Goal: Task Accomplishment & Management: Complete application form

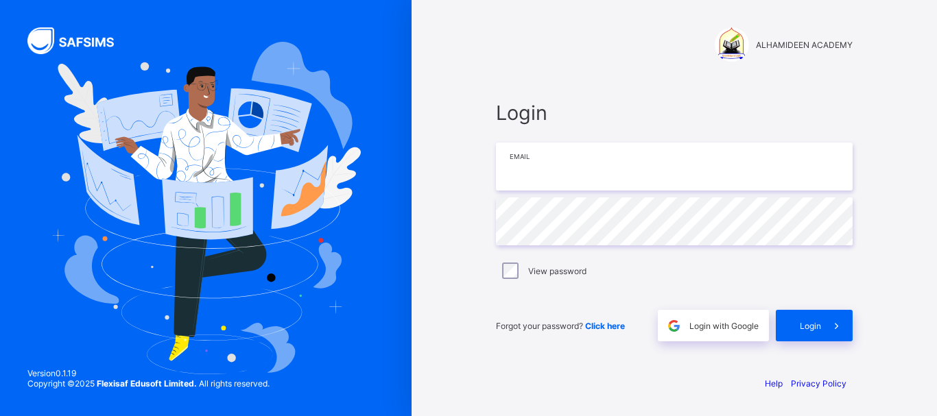
type input "**********"
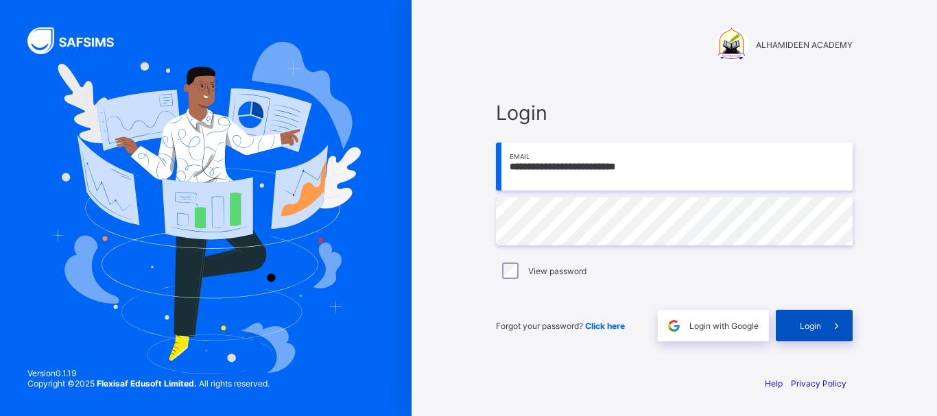
click at [804, 331] on div "Login" at bounding box center [814, 326] width 77 height 32
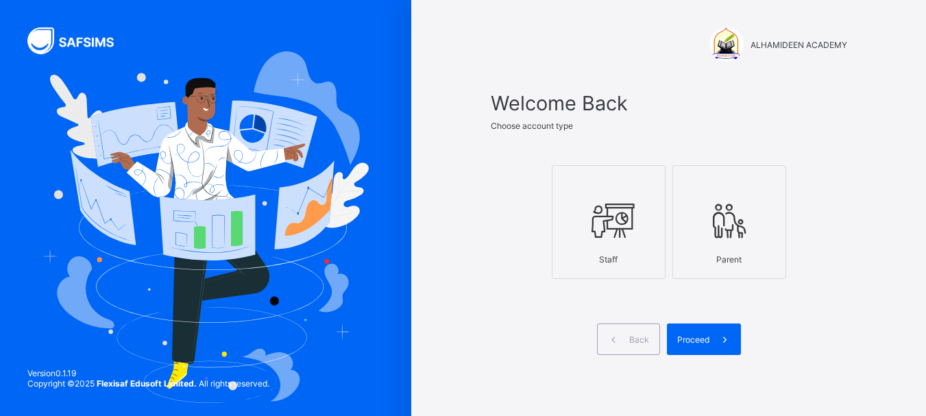
click at [633, 237] on icon at bounding box center [609, 220] width 48 height 41
click at [701, 342] on span "Proceed" at bounding box center [694, 340] width 32 height 10
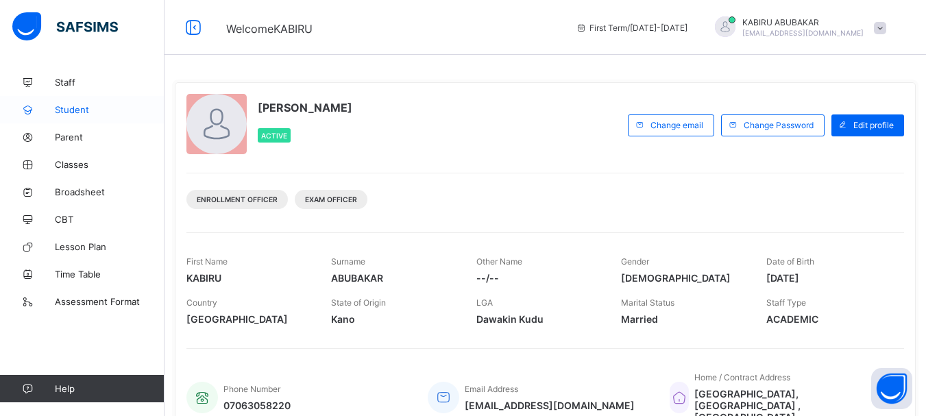
click at [78, 108] on span "Student" at bounding box center [110, 109] width 110 height 11
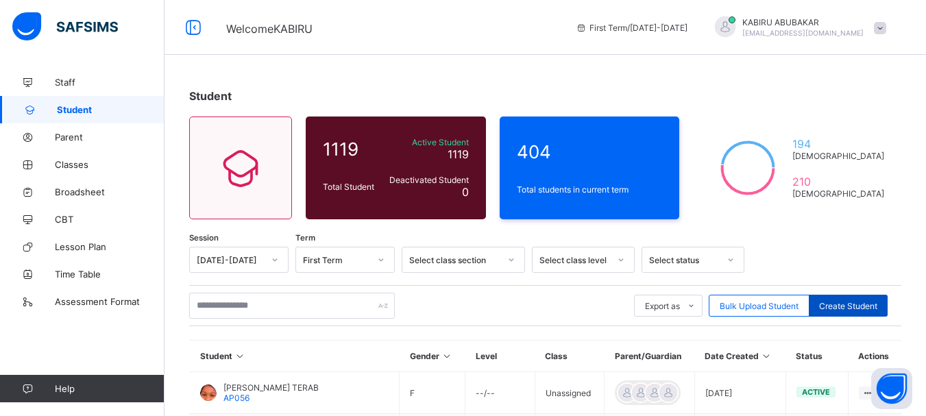
click at [853, 301] on span "Create Student" at bounding box center [848, 306] width 58 height 10
select select "**"
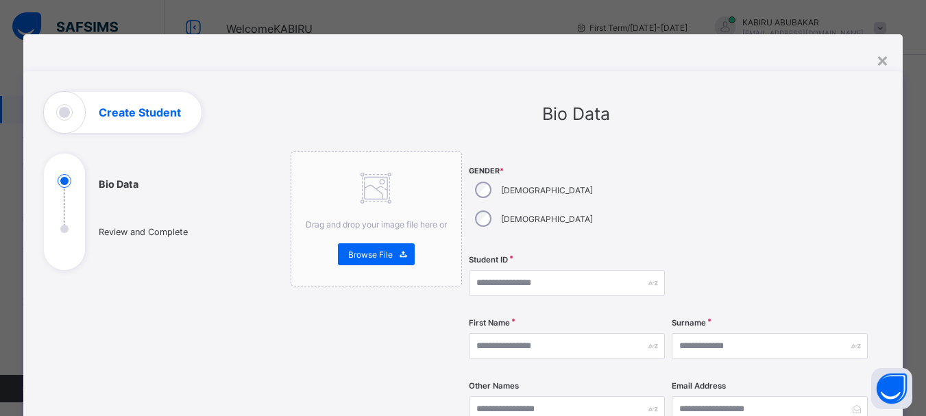
click at [486, 186] on div "[DEMOGRAPHIC_DATA]" at bounding box center [533, 190] width 128 height 29
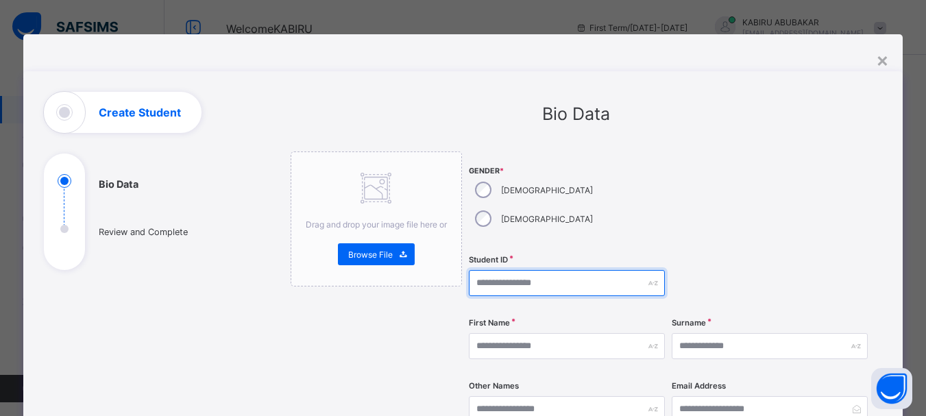
click at [518, 270] on input "text" at bounding box center [567, 283] width 196 height 26
type input "*******"
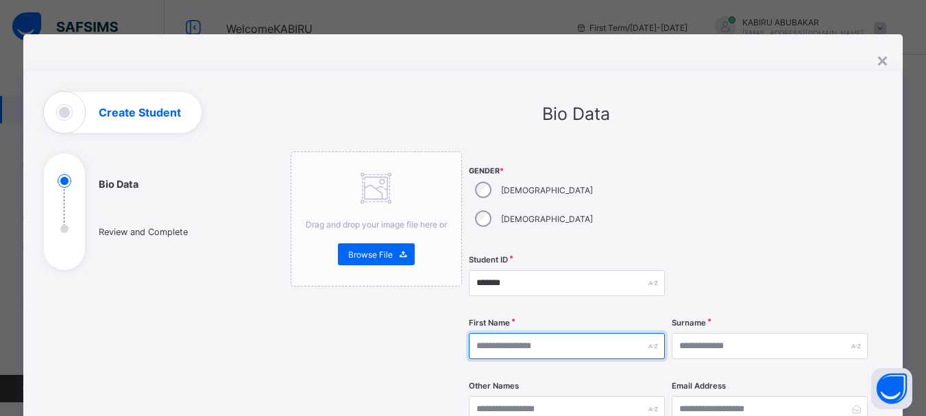
click at [503, 333] on input "text" at bounding box center [567, 346] width 196 height 26
type input "******"
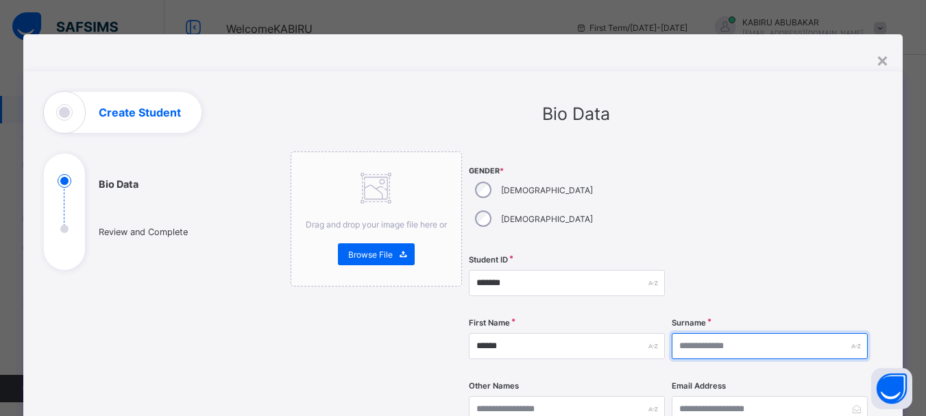
click at [699, 333] on input "text" at bounding box center [770, 346] width 196 height 26
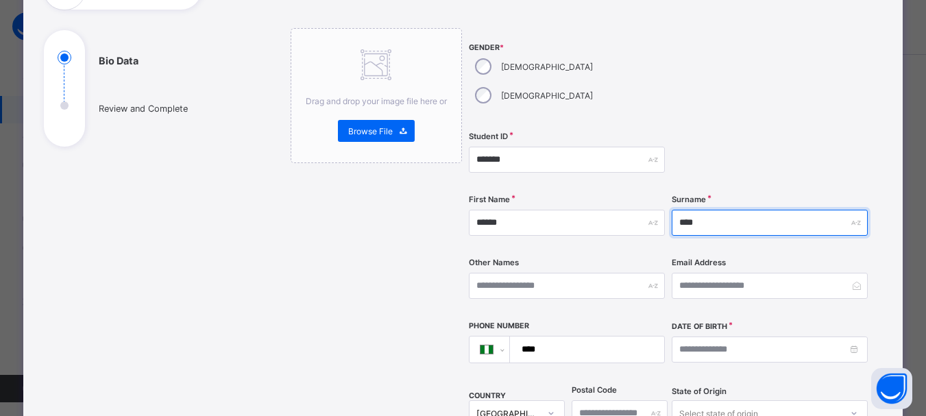
scroll to position [124, 0]
type input "****"
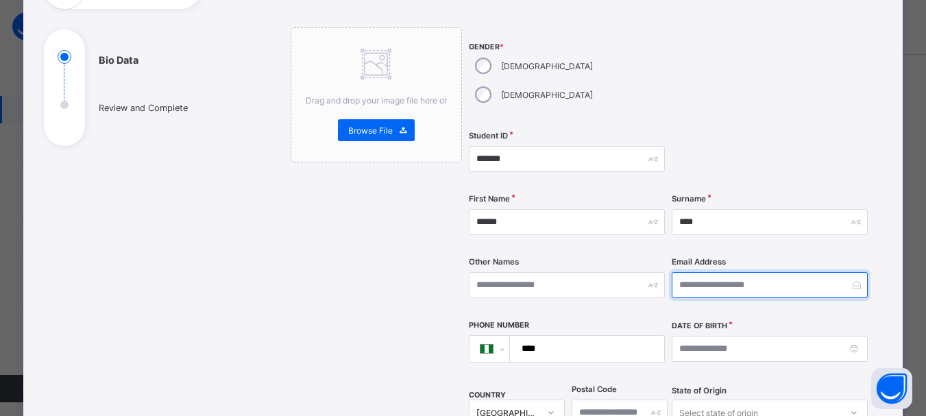
click at [703, 272] on input "email" at bounding box center [770, 285] width 196 height 26
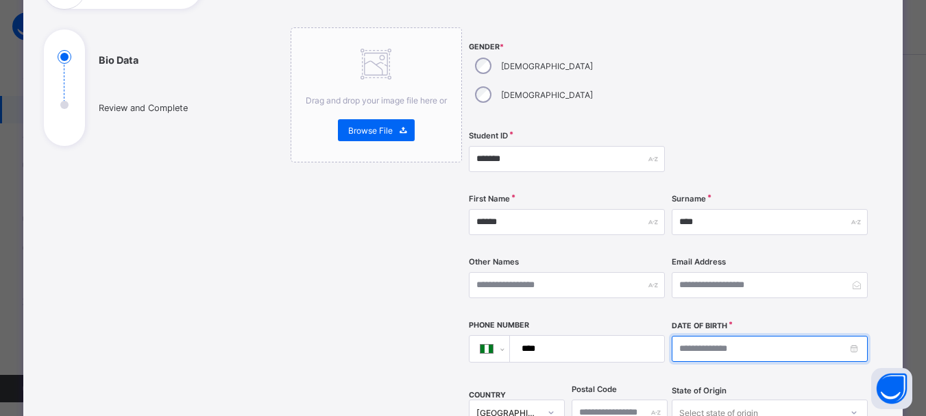
click at [721, 336] on input at bounding box center [770, 349] width 196 height 26
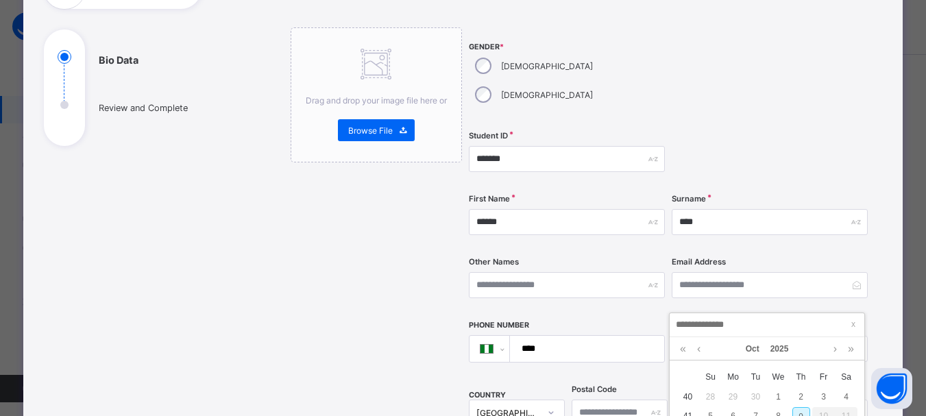
type input "**********"
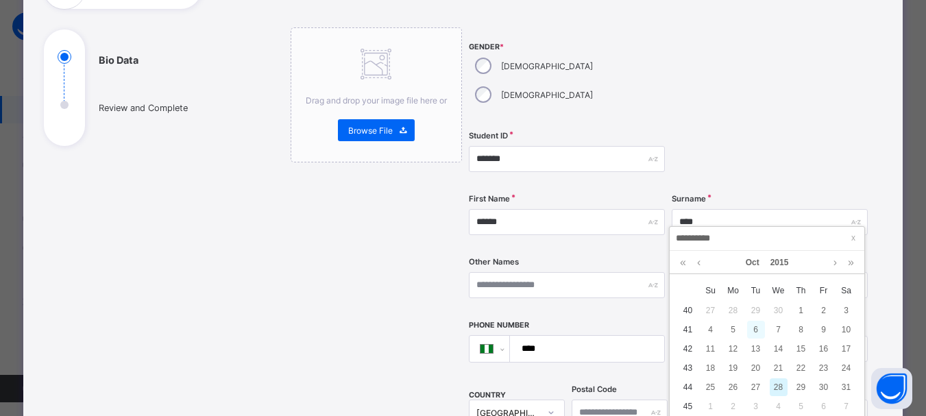
scroll to position [88, 0]
type input "**********"
click at [780, 385] on div "28" at bounding box center [779, 386] width 18 height 18
type input "**********"
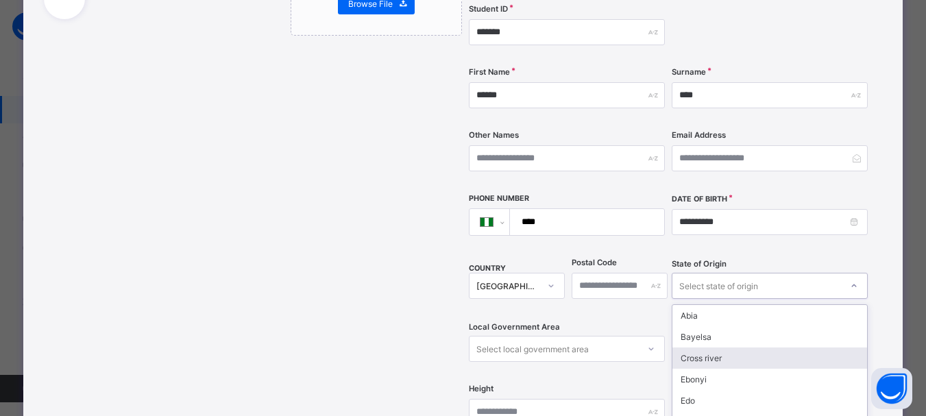
scroll to position [324, 0]
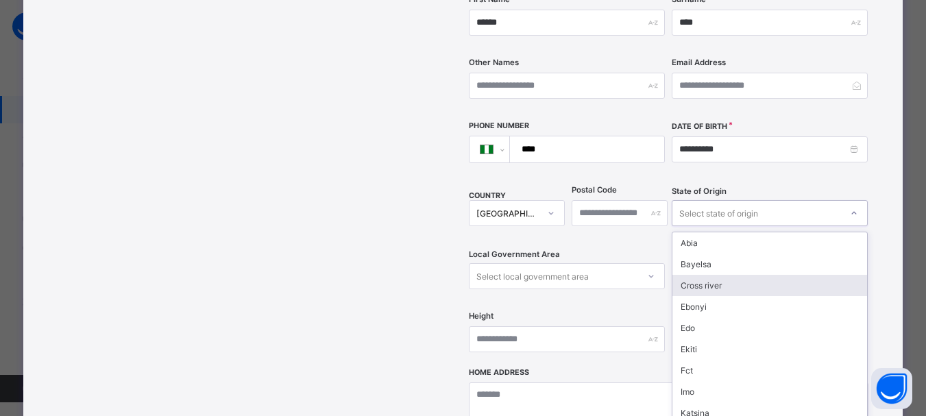
click at [731, 226] on div "option Cross river focused, 3 of 37. 37 results available. Use Up and Down to c…" at bounding box center [770, 213] width 196 height 26
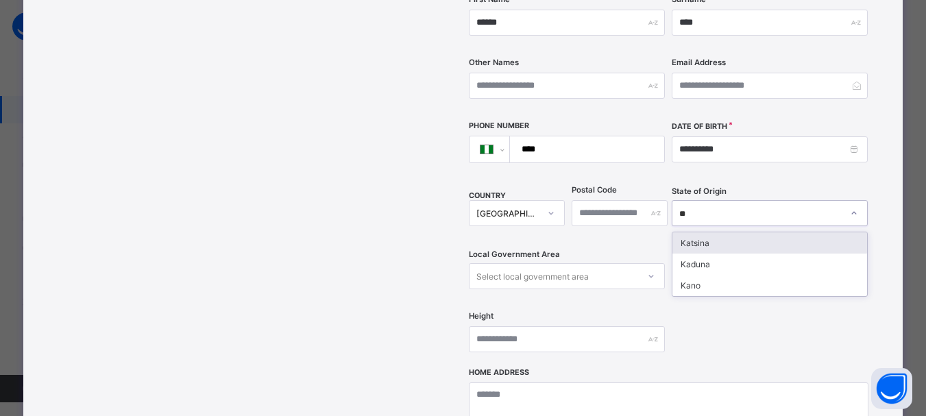
type input "***"
click at [707, 232] on div "Kano" at bounding box center [770, 242] width 195 height 21
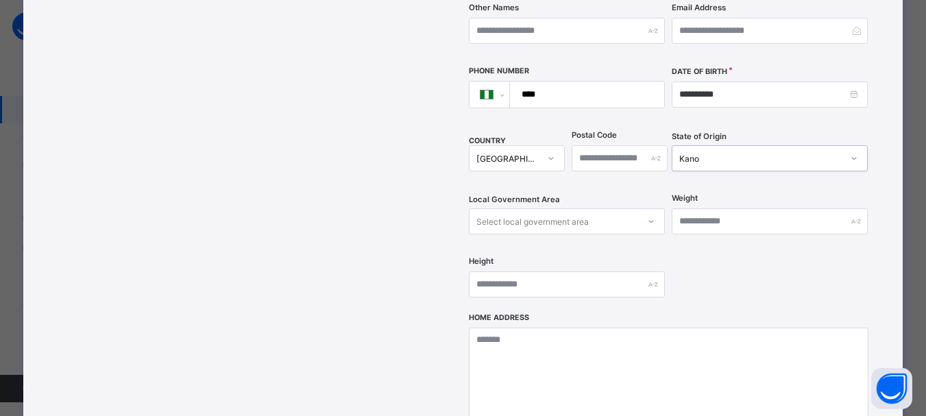
scroll to position [381, 0]
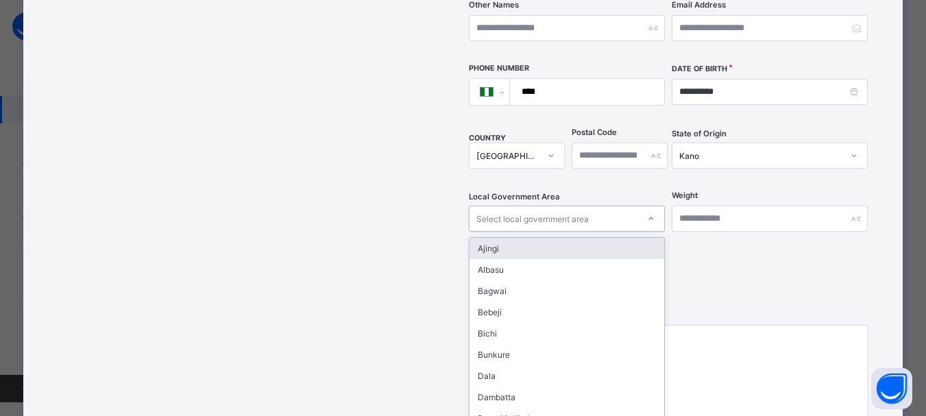
click at [616, 209] on div "Select local government area" at bounding box center [554, 218] width 169 height 19
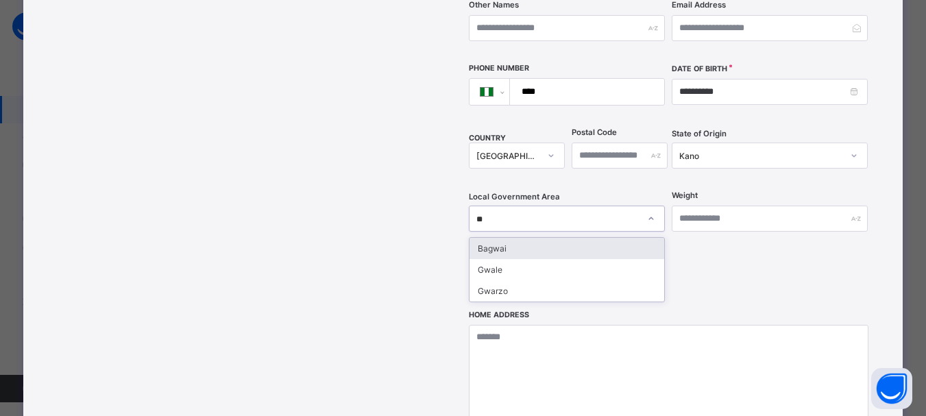
type input "***"
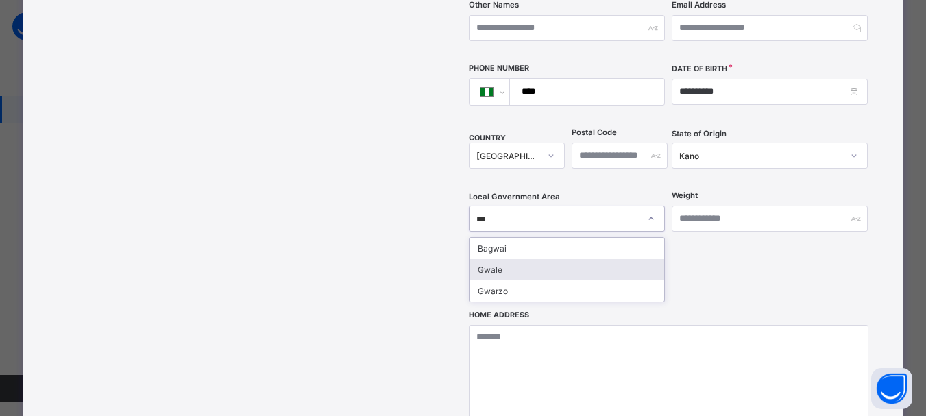
click at [606, 259] on div "Gwale" at bounding box center [567, 269] width 195 height 21
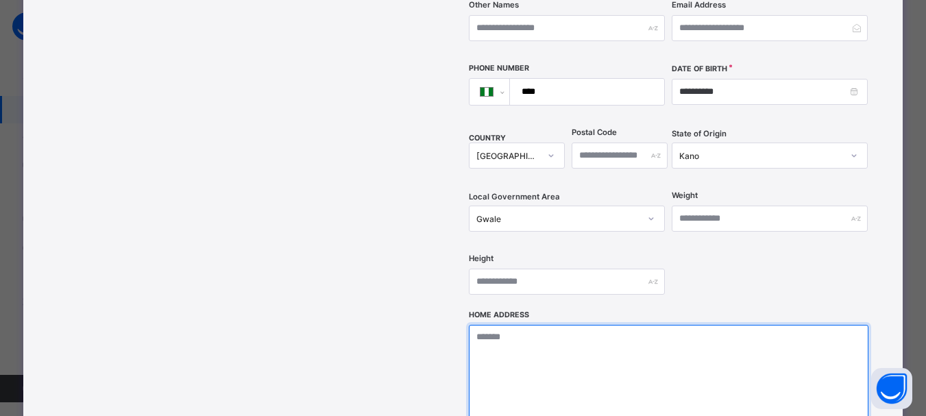
click at [582, 325] on textarea at bounding box center [669, 393] width 400 height 137
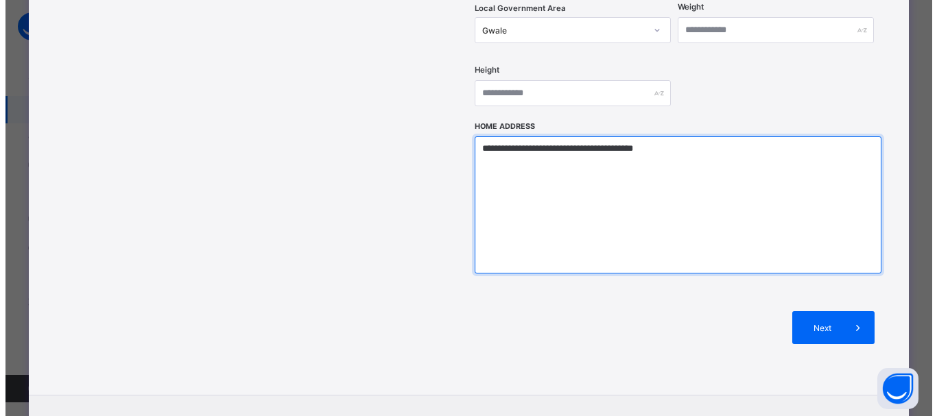
scroll to position [571, 0]
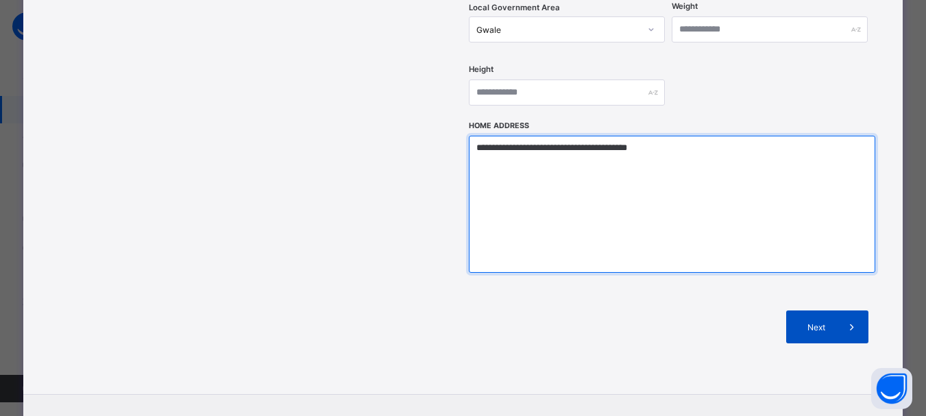
type textarea "**********"
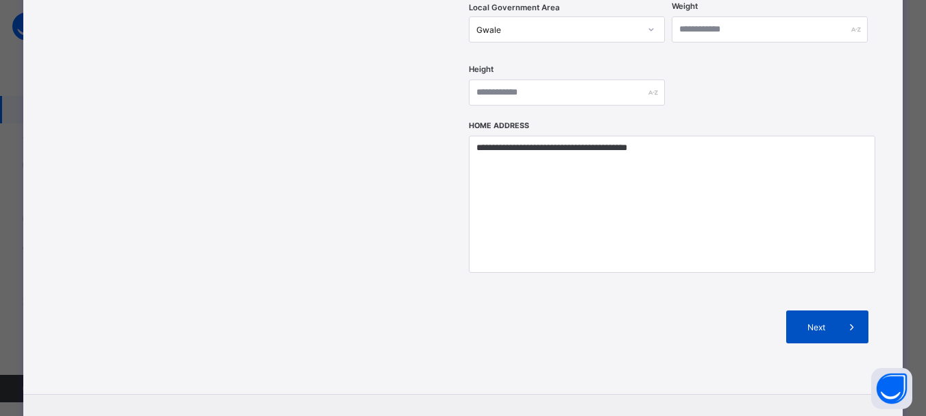
click at [825, 311] on div "Next" at bounding box center [828, 327] width 82 height 33
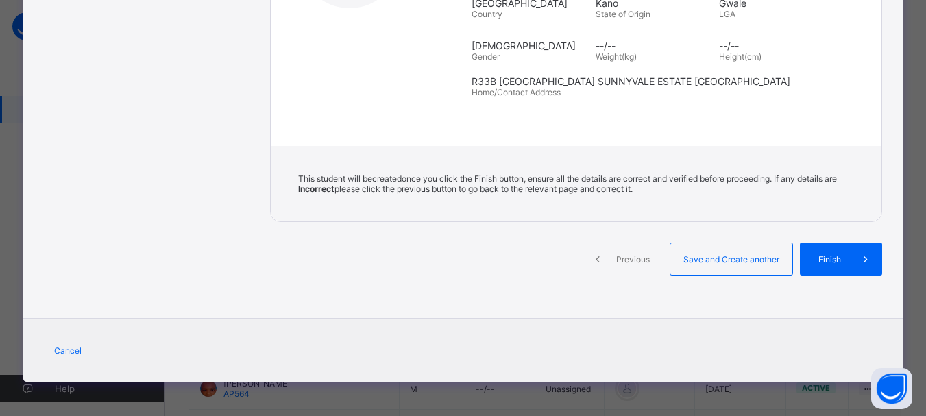
scroll to position [292, 0]
click at [843, 255] on span "Finish" at bounding box center [840, 259] width 39 height 10
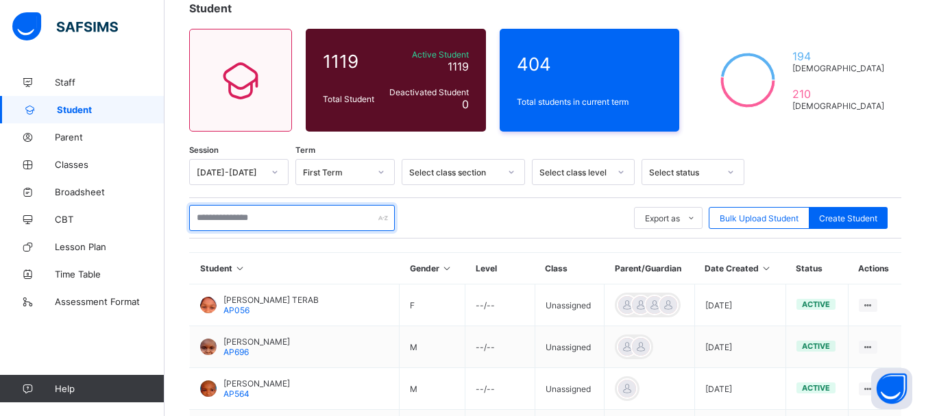
click at [342, 221] on input "text" at bounding box center [292, 218] width 206 height 26
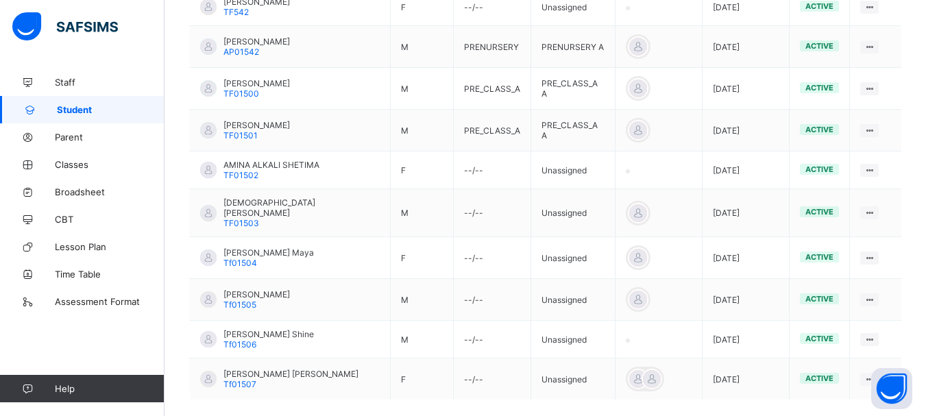
scroll to position [444, 0]
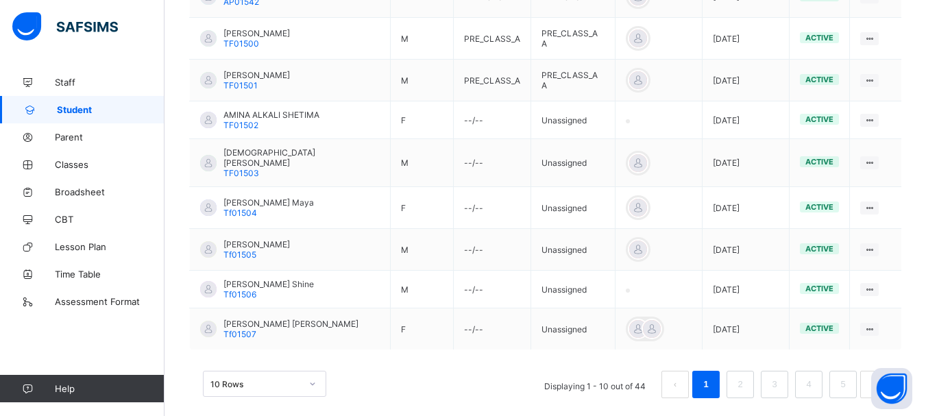
type input "*******"
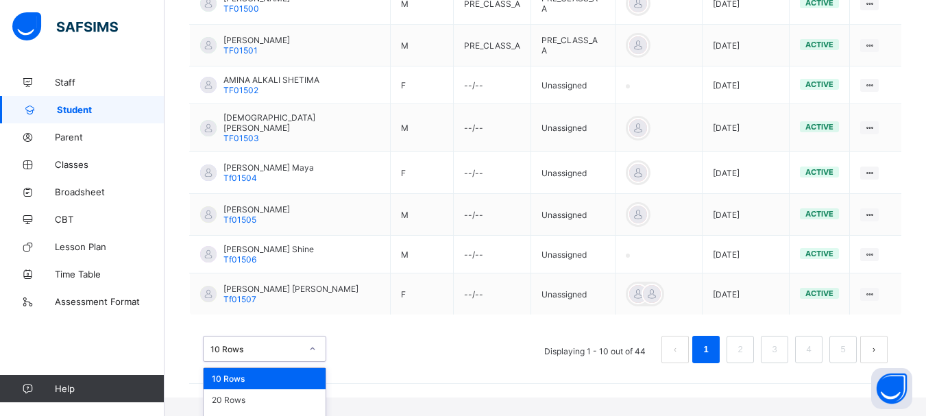
click at [312, 362] on div "option 10 Rows focused, 1 of 3. 3 results available. Use Up and Down to choose …" at bounding box center [264, 349] width 123 height 26
click at [285, 411] on div "50 Rows" at bounding box center [265, 421] width 122 height 21
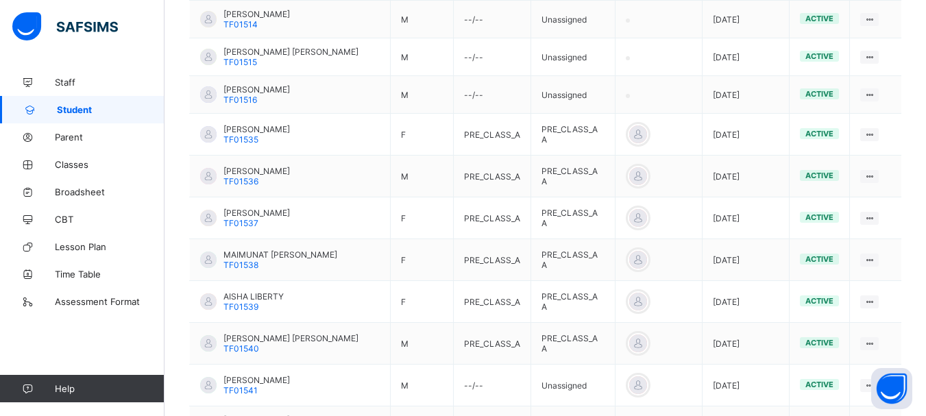
scroll to position [1821, 0]
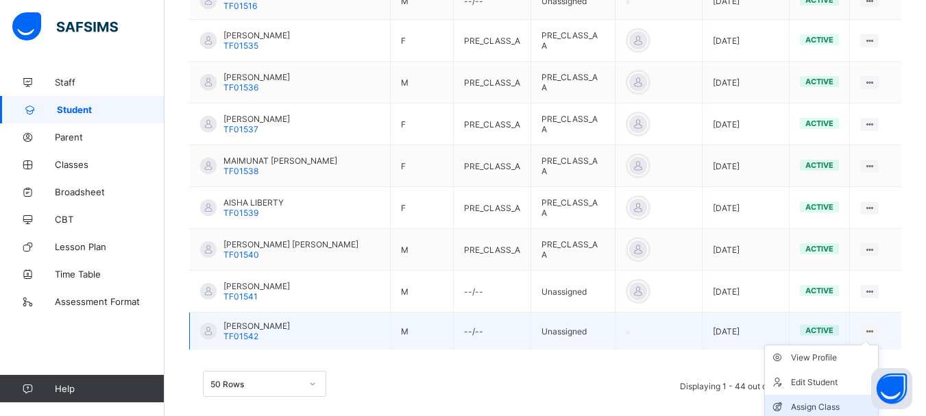
click at [830, 400] on div "Assign Class" at bounding box center [832, 407] width 82 height 14
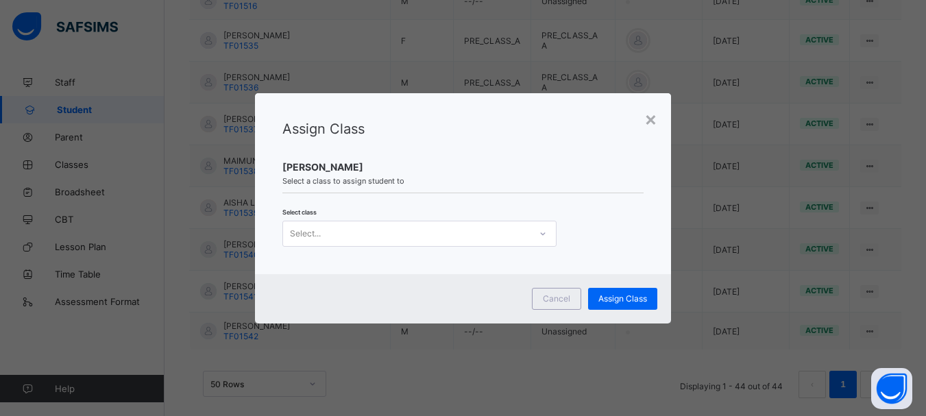
scroll to position [0, 0]
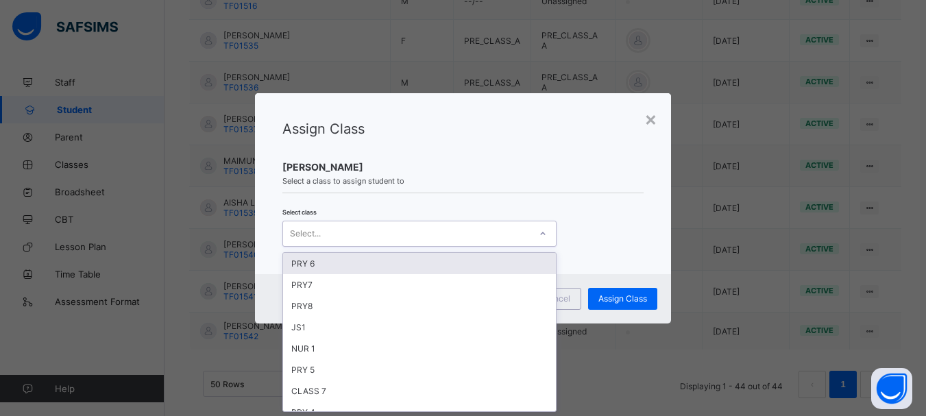
click at [540, 239] on div at bounding box center [542, 234] width 23 height 22
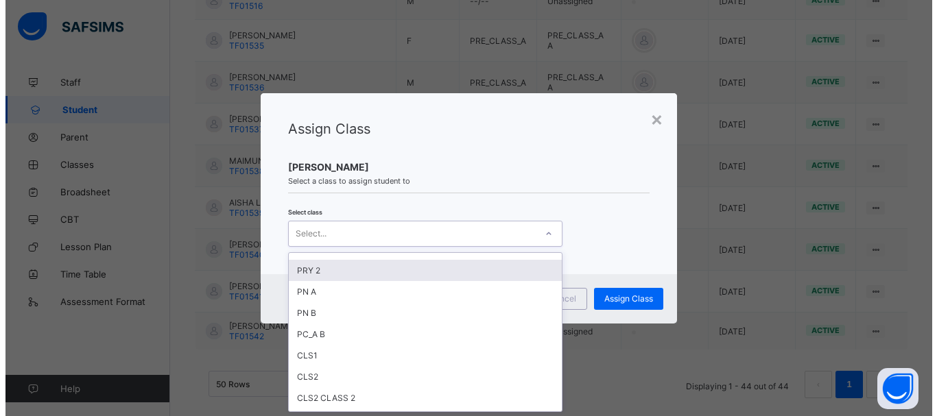
scroll to position [363, 0]
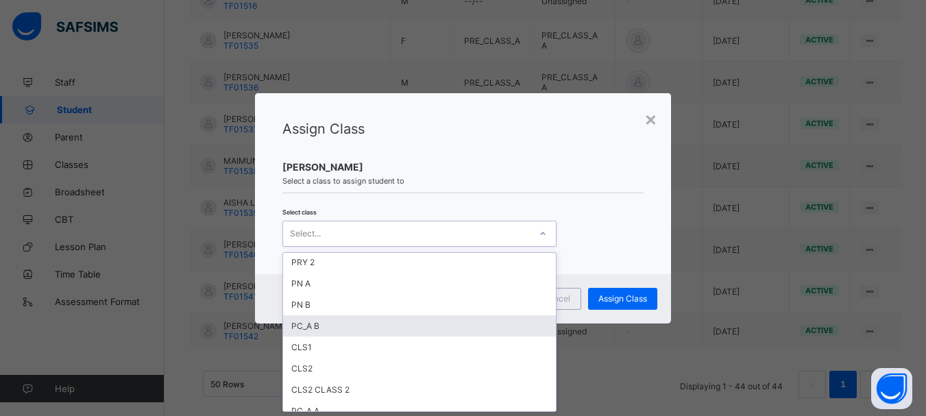
click at [393, 326] on div "PC_A B" at bounding box center [419, 325] width 273 height 21
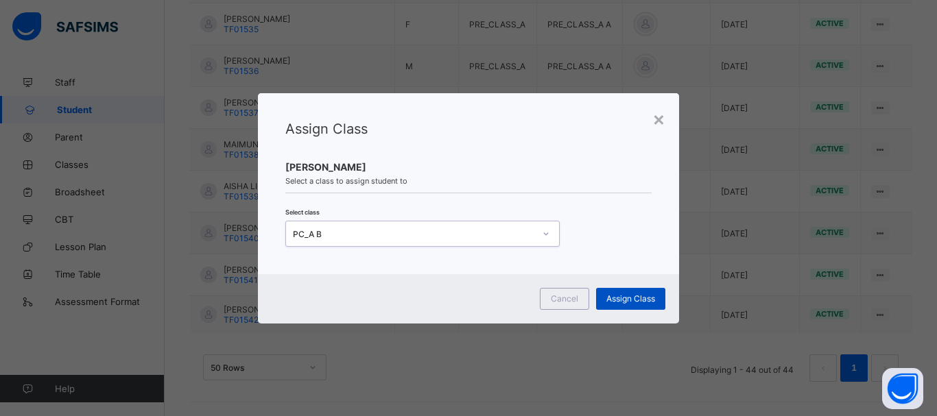
click at [614, 293] on div "Assign Class" at bounding box center [630, 299] width 69 height 22
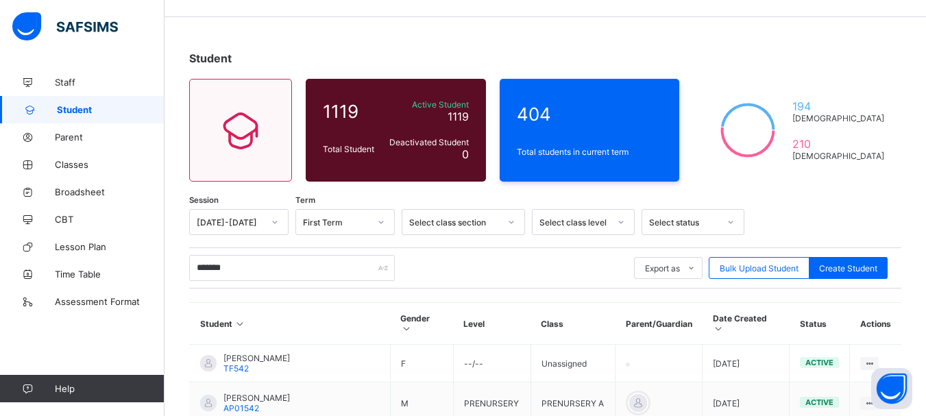
scroll to position [0, 0]
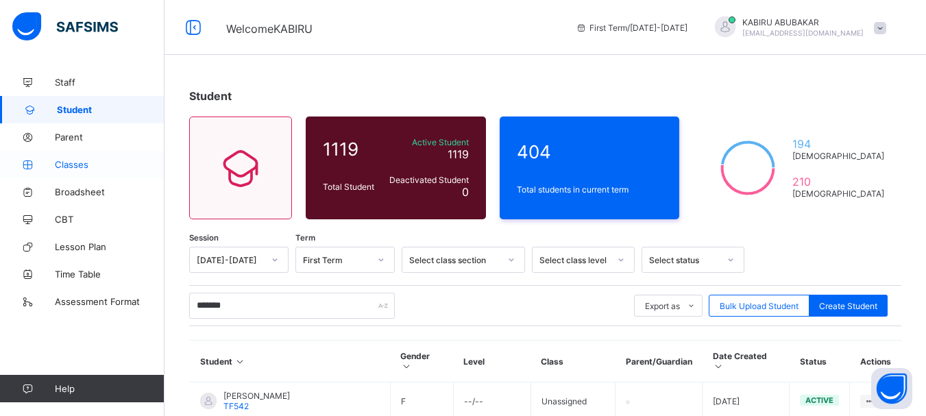
click at [75, 160] on span "Classes" at bounding box center [110, 164] width 110 height 11
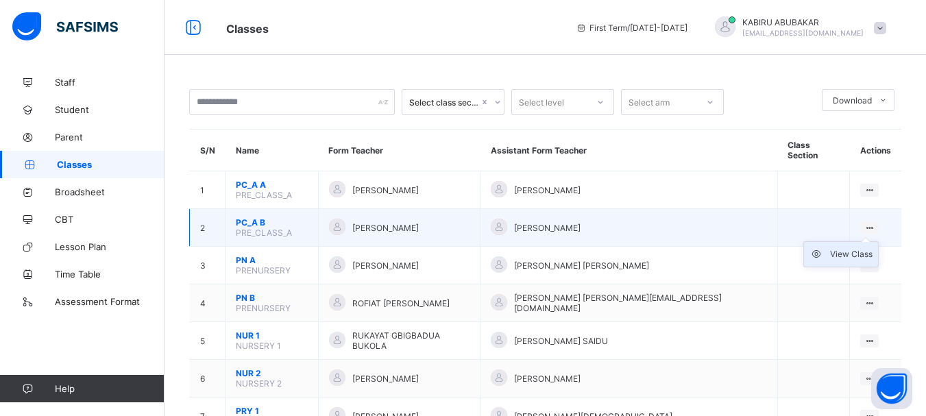
click at [863, 248] on div "View Class" at bounding box center [851, 255] width 43 height 14
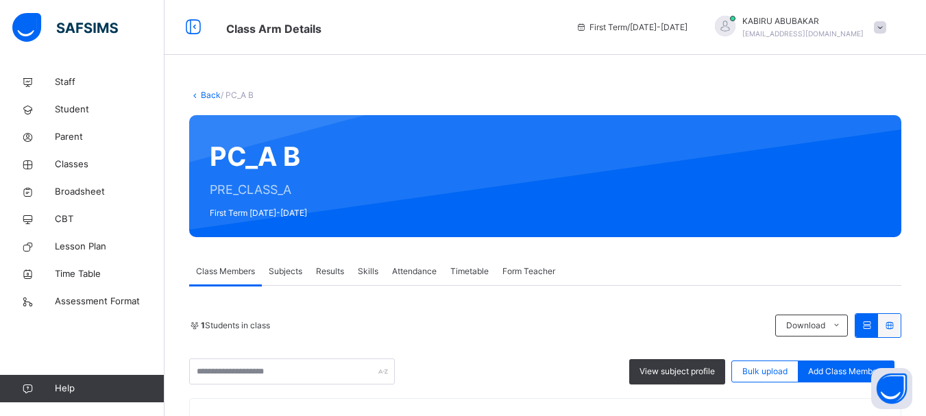
scroll to position [154, 0]
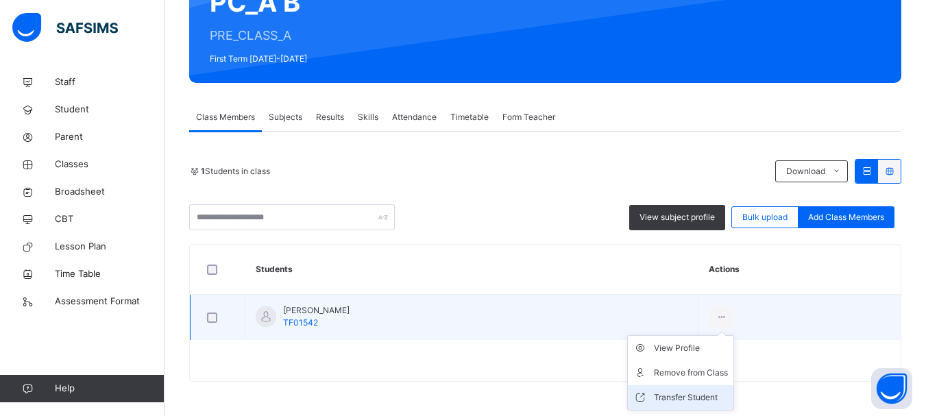
click at [672, 398] on div "Transfer Student" at bounding box center [691, 398] width 74 height 14
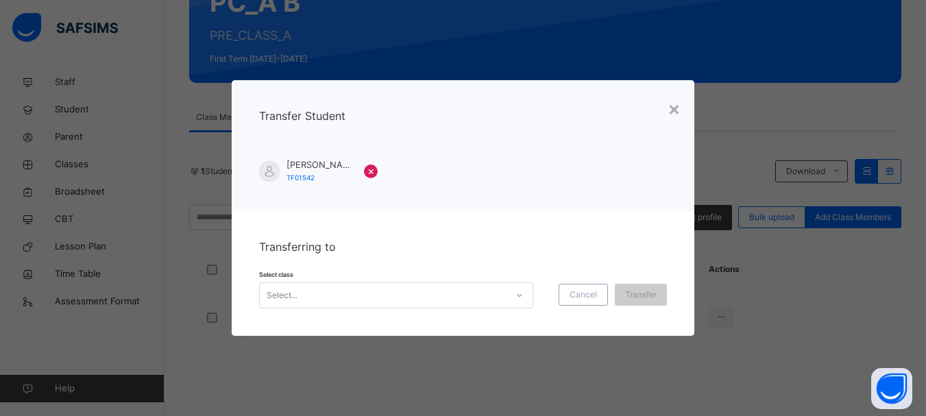
click at [517, 294] on icon at bounding box center [520, 296] width 8 height 14
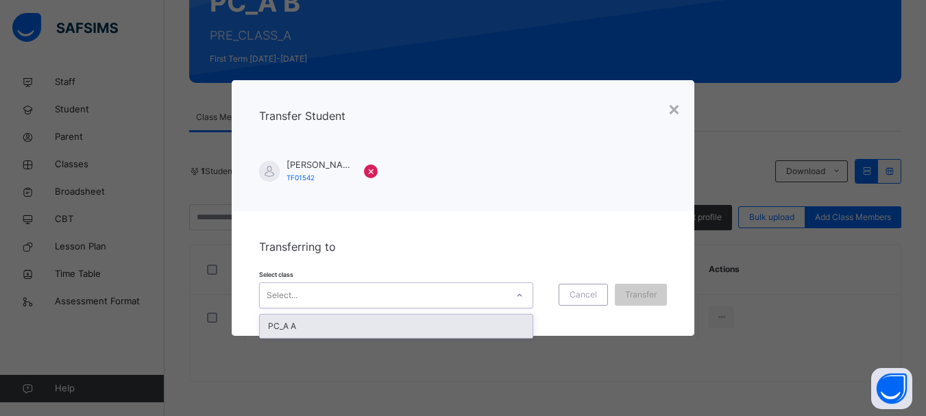
click at [488, 324] on div "PC_A A" at bounding box center [396, 326] width 273 height 23
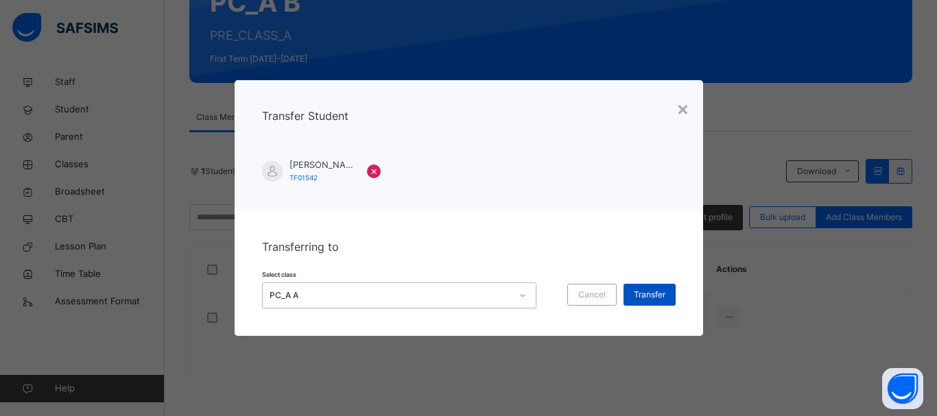
click at [654, 297] on span "Transfer" at bounding box center [650, 295] width 32 height 12
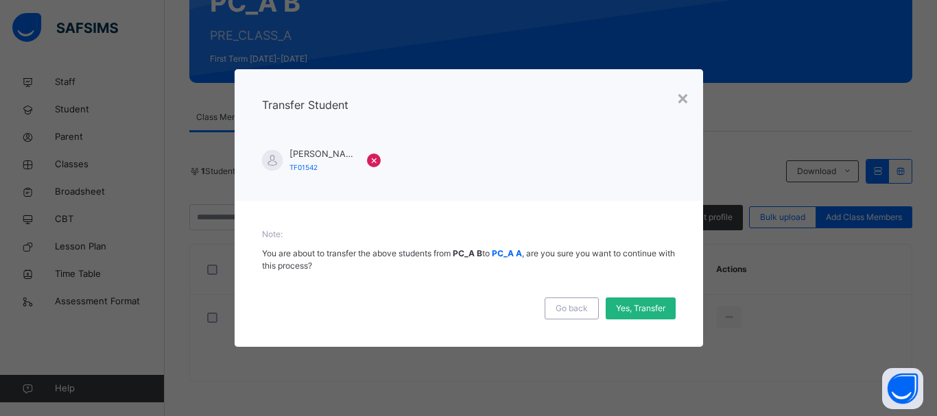
click at [638, 307] on span "Yes, Transfer" at bounding box center [640, 308] width 49 height 12
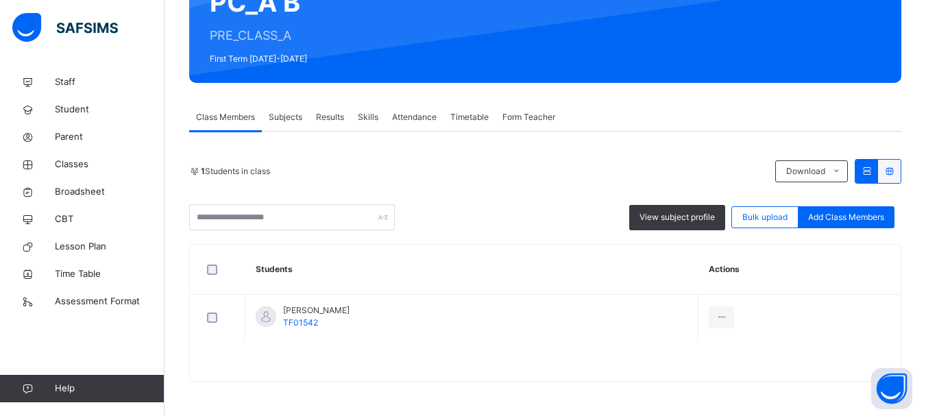
scroll to position [0, 0]
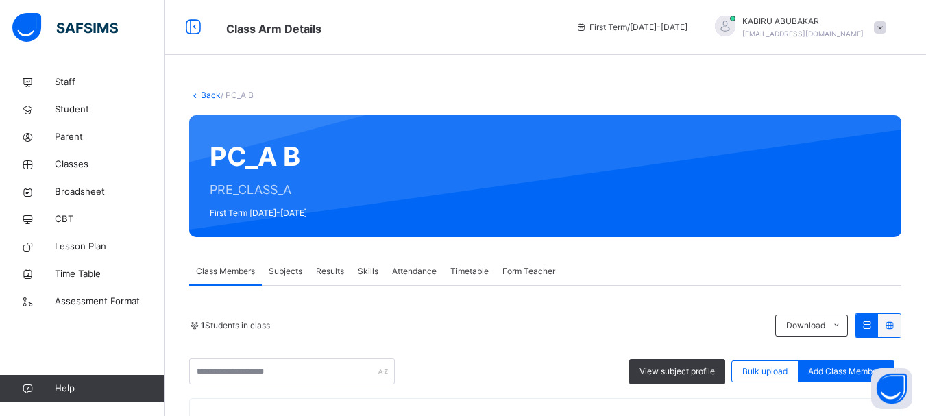
click at [207, 97] on link "Back" at bounding box center [211, 95] width 20 height 10
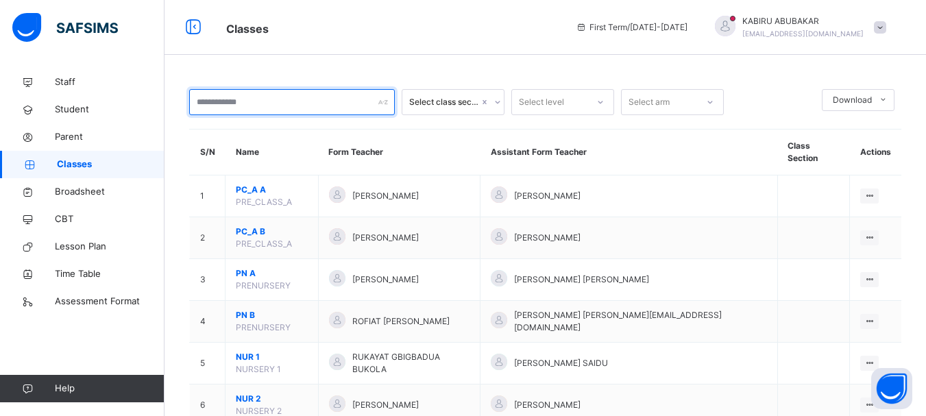
click at [252, 95] on input "text" at bounding box center [292, 102] width 206 height 26
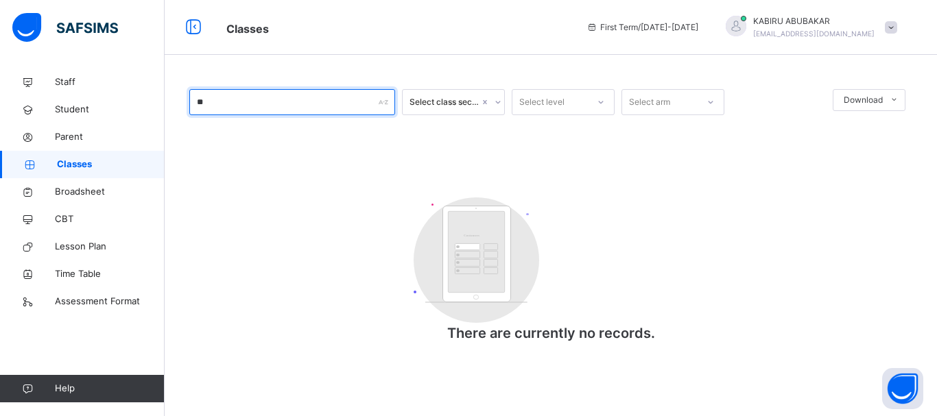
type input "*"
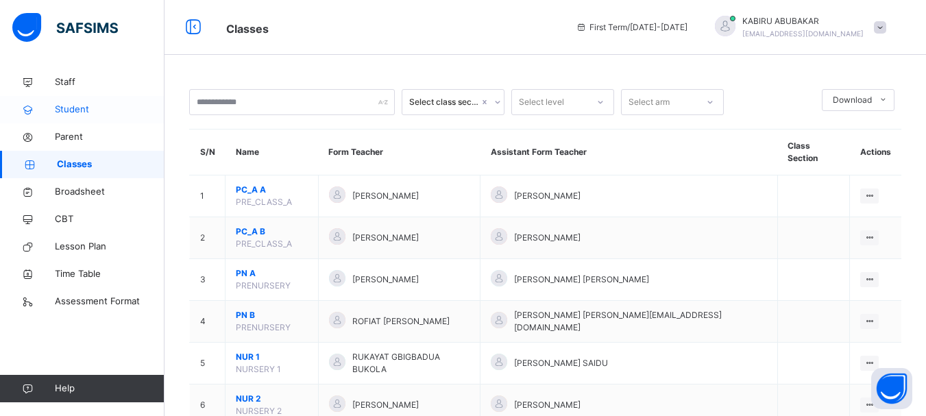
click at [76, 114] on span "Student" at bounding box center [110, 110] width 110 height 14
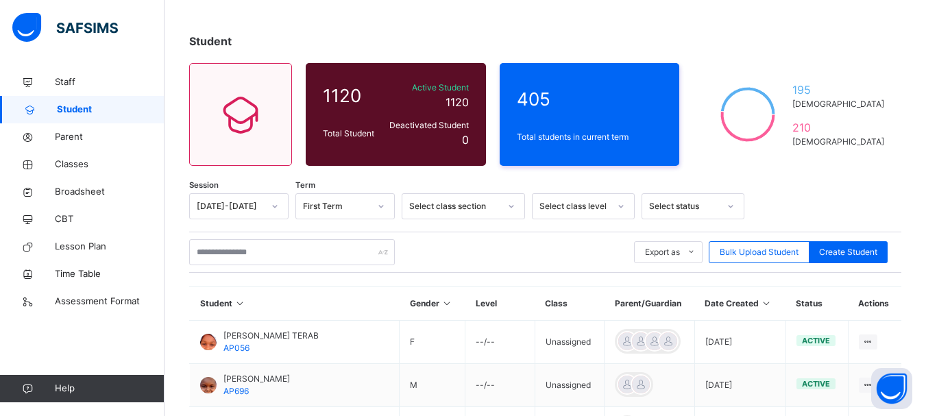
scroll to position [114, 0]
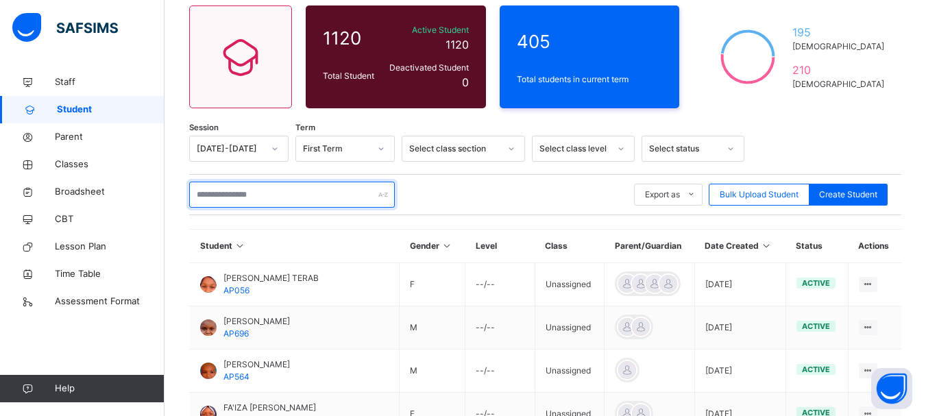
click at [249, 194] on input "text" at bounding box center [292, 195] width 206 height 26
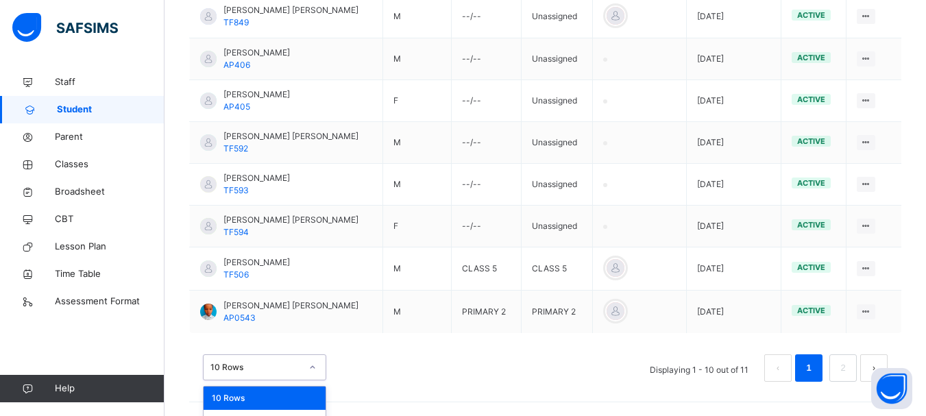
scroll to position [510, 0]
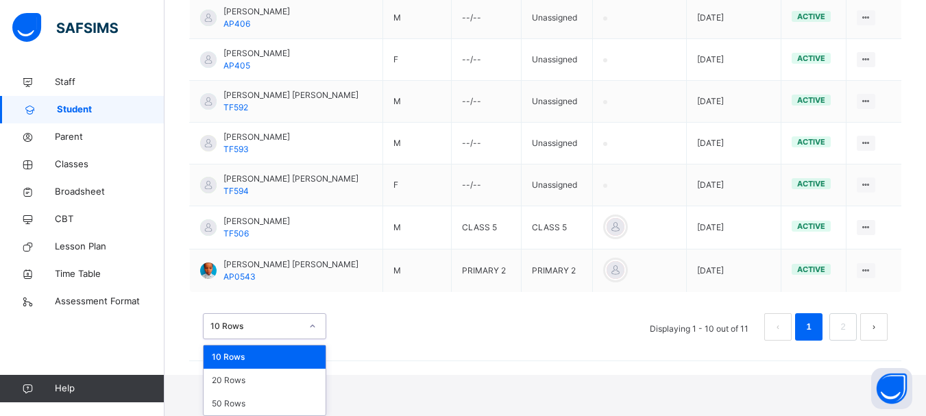
click at [310, 339] on div "option 10 Rows focused, 1 of 3. 3 results available. Use Up and Down to choose …" at bounding box center [264, 326] width 123 height 26
click at [262, 406] on div "50 Rows" at bounding box center [265, 403] width 122 height 23
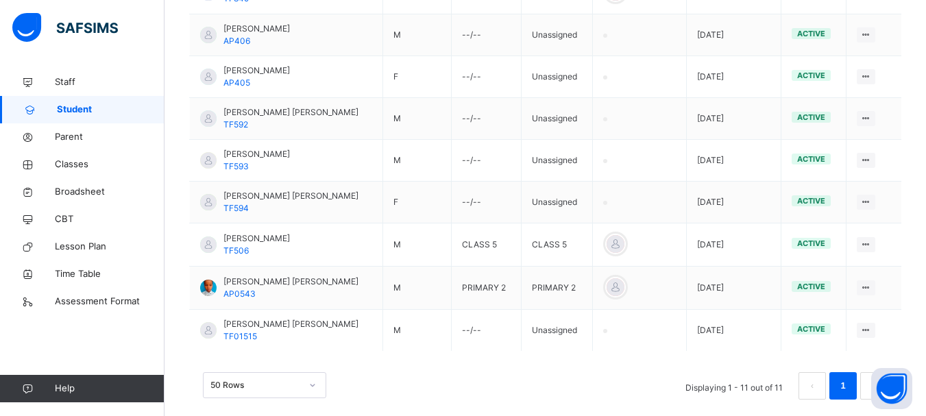
scroll to position [510, 0]
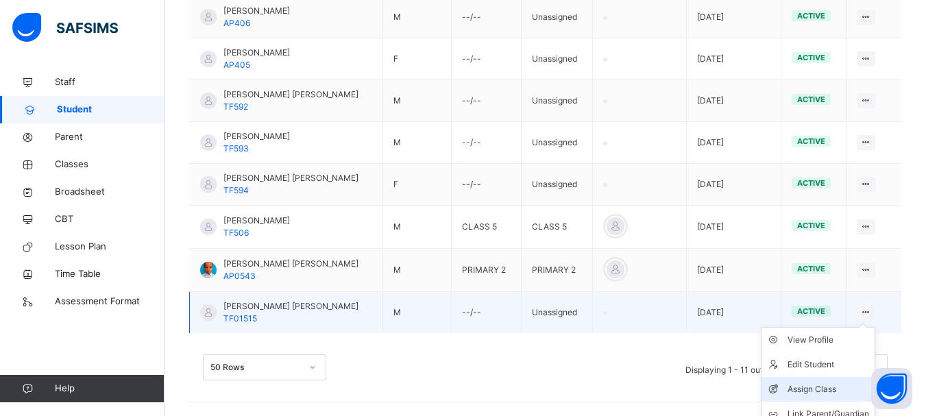
click at [818, 387] on div "Assign Class" at bounding box center [829, 390] width 82 height 14
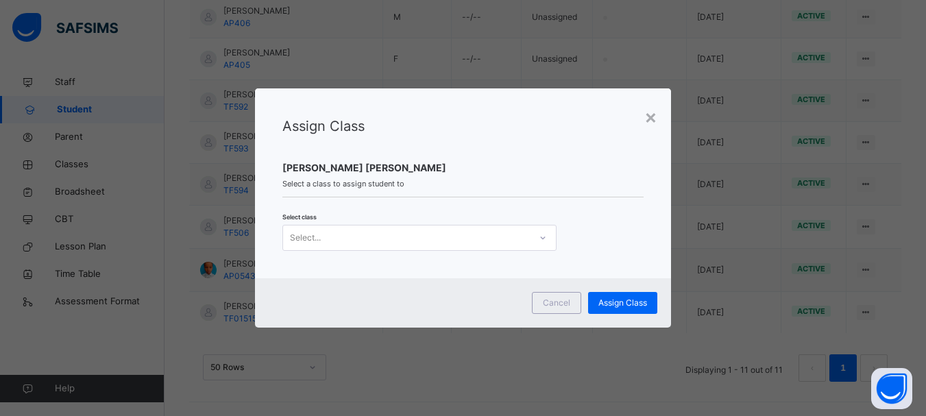
scroll to position [0, 0]
click at [540, 236] on icon at bounding box center [543, 238] width 8 height 14
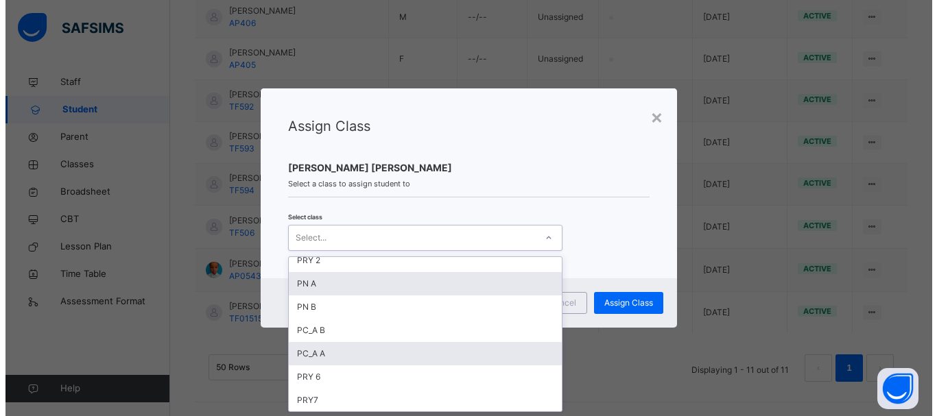
scroll to position [56, 0]
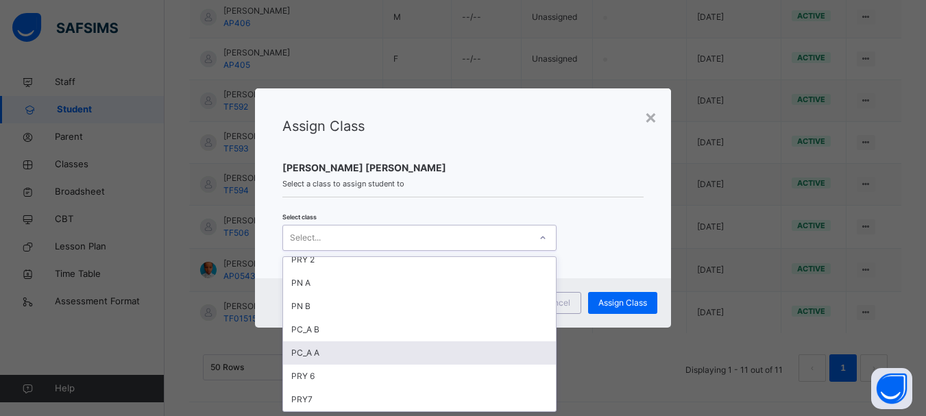
click at [380, 352] on div "PC_A A" at bounding box center [419, 353] width 273 height 23
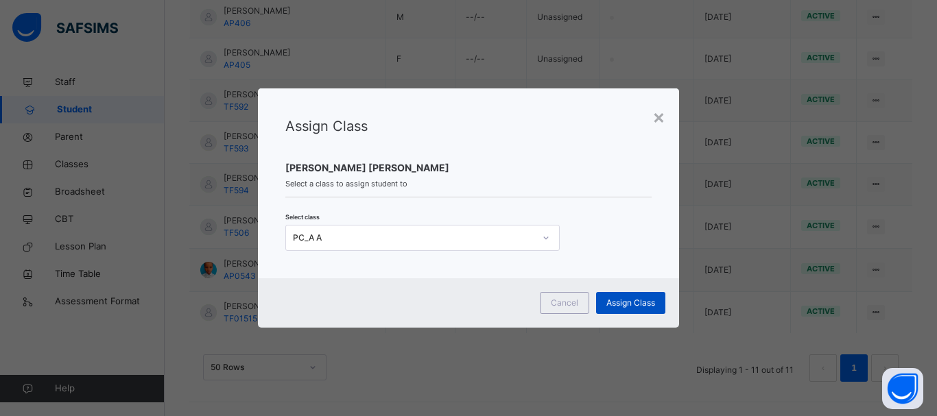
click at [631, 301] on span "Assign Class" at bounding box center [630, 303] width 49 height 12
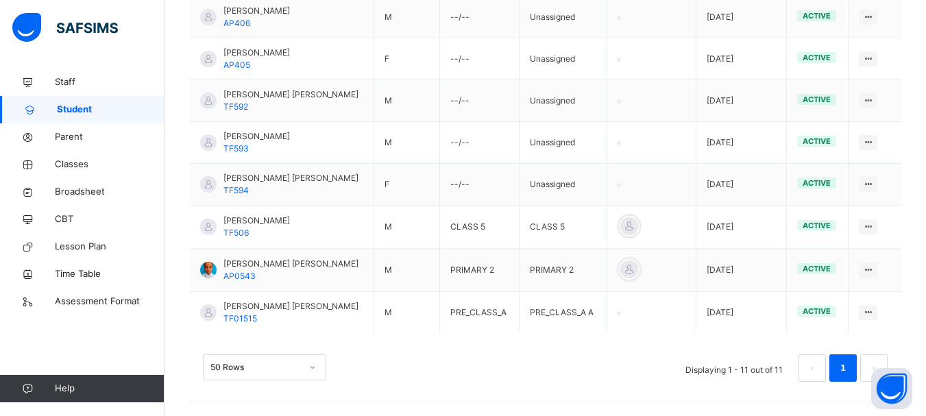
scroll to position [0, 0]
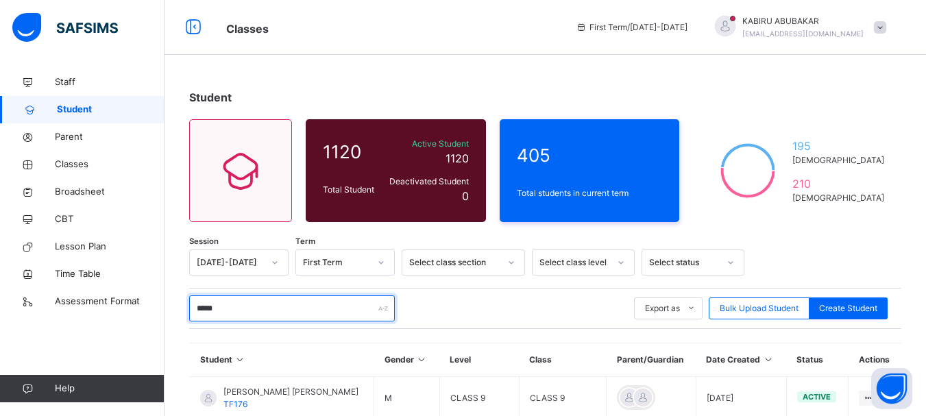
click at [334, 310] on input "*****" at bounding box center [292, 309] width 206 height 26
type input "*"
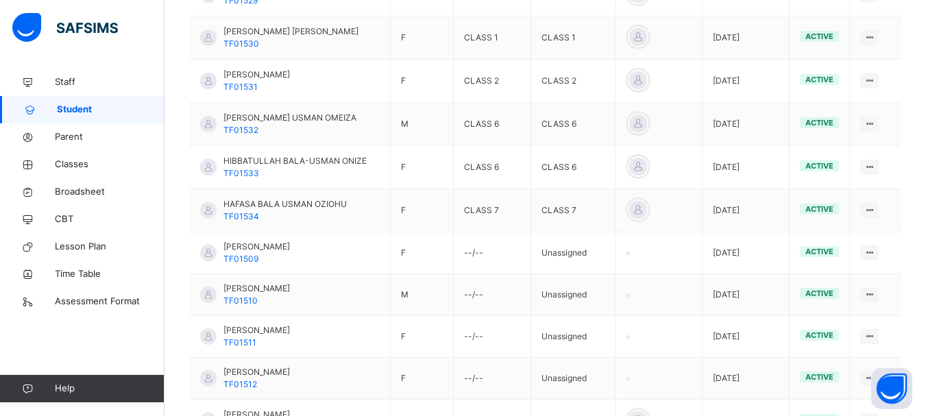
scroll to position [1502, 0]
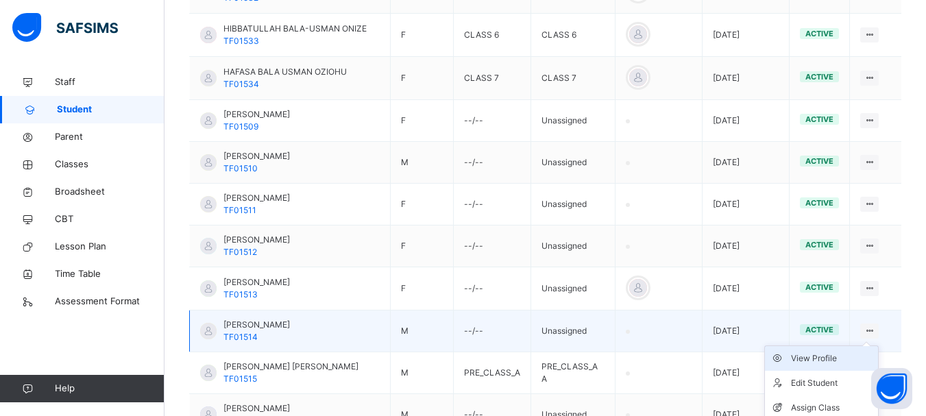
type input "*******"
click at [828, 352] on div "View Profile" at bounding box center [832, 359] width 82 height 14
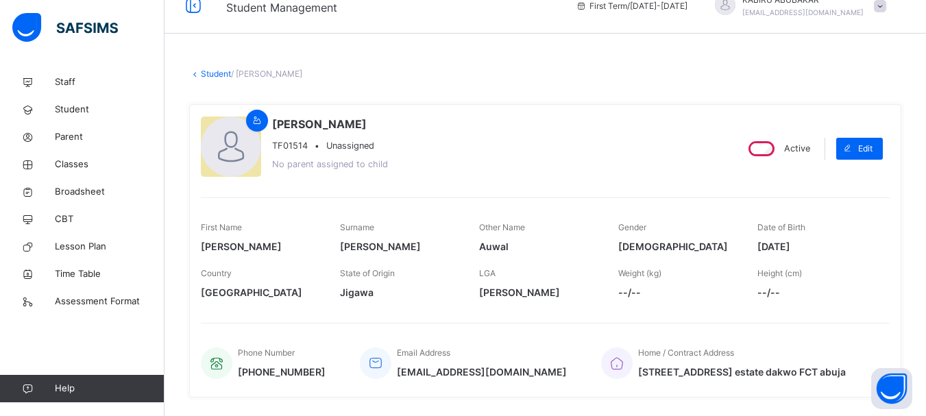
scroll to position [9, 0]
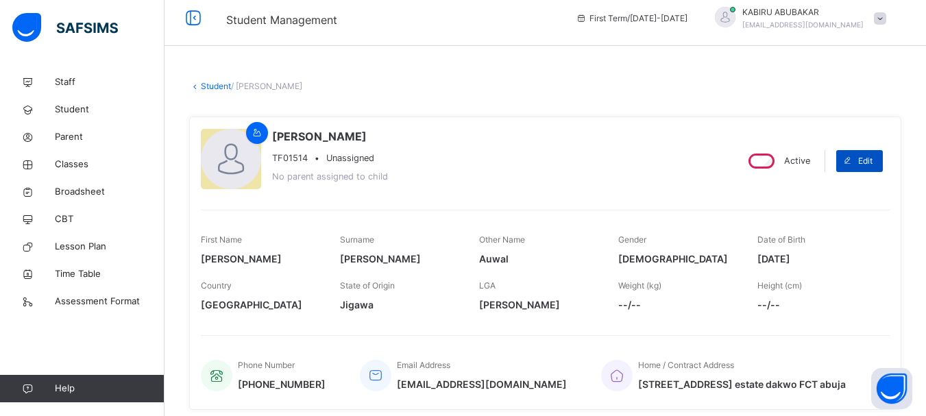
click at [873, 160] on span "Edit" at bounding box center [866, 161] width 14 height 12
select select "**"
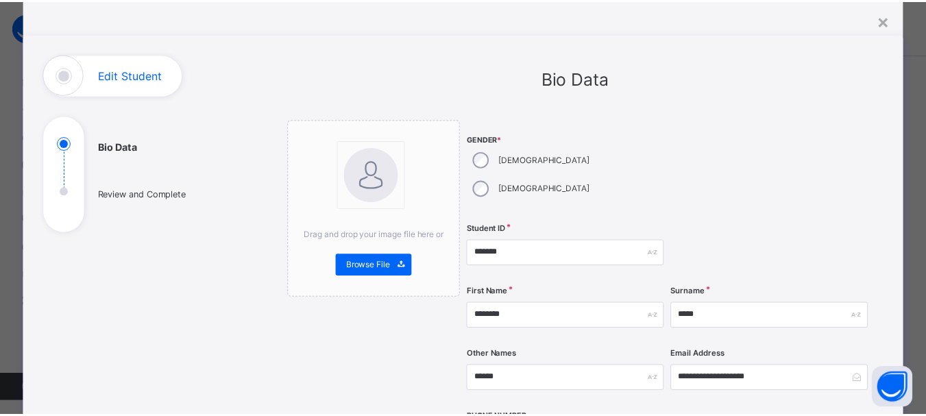
scroll to position [69, 0]
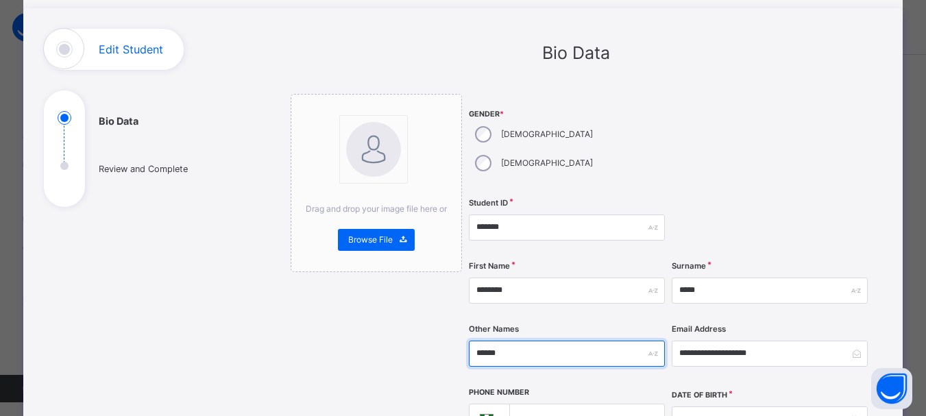
click at [516, 341] on input "*****" at bounding box center [567, 354] width 196 height 26
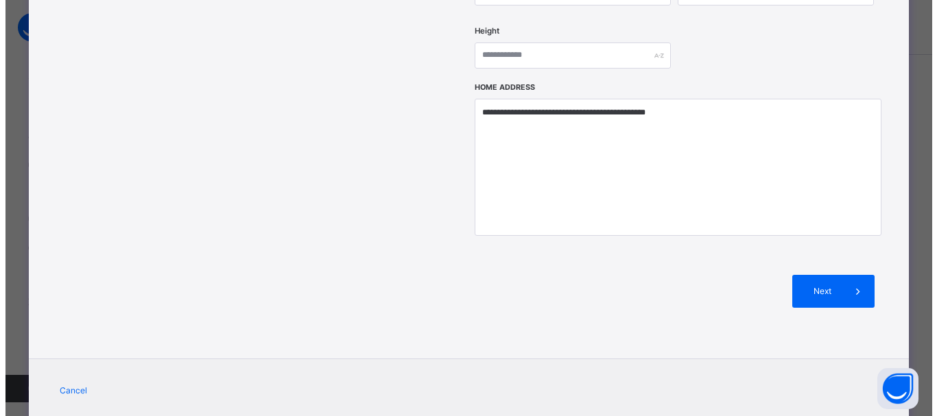
scroll to position [635, 0]
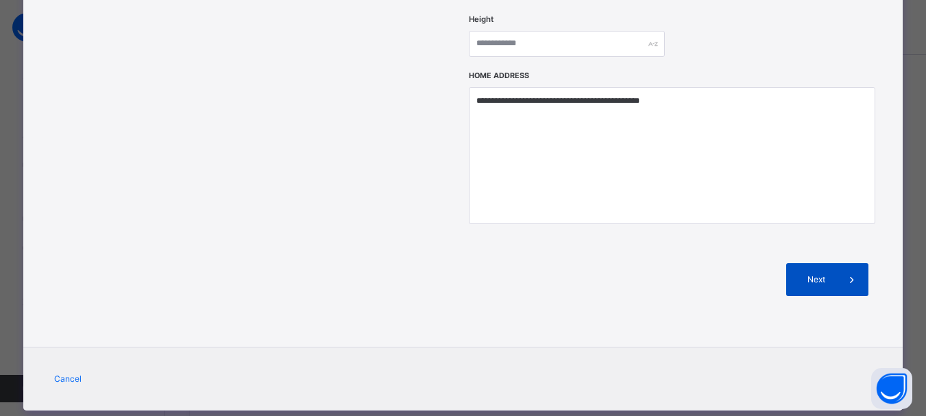
type input "******"
click at [828, 274] on span "Next" at bounding box center [816, 280] width 39 height 12
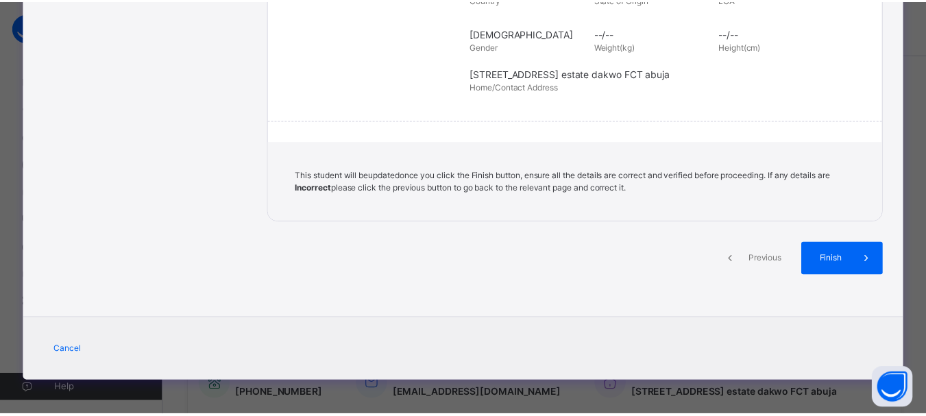
scroll to position [338, 0]
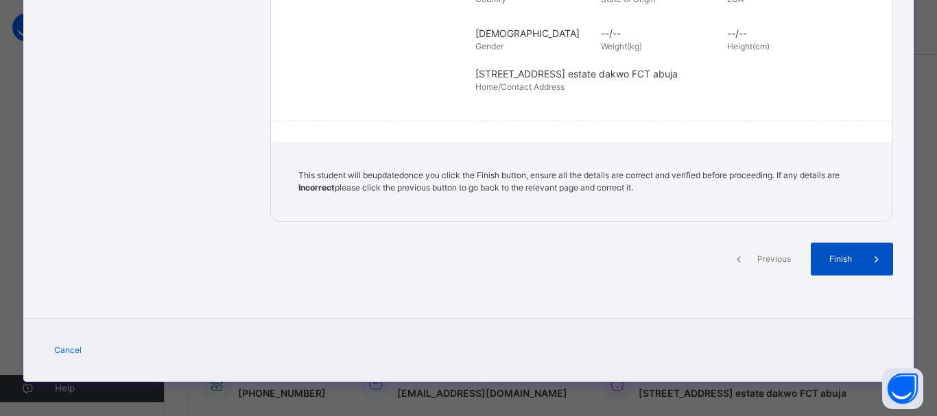
click at [839, 257] on span "Finish" at bounding box center [840, 259] width 39 height 12
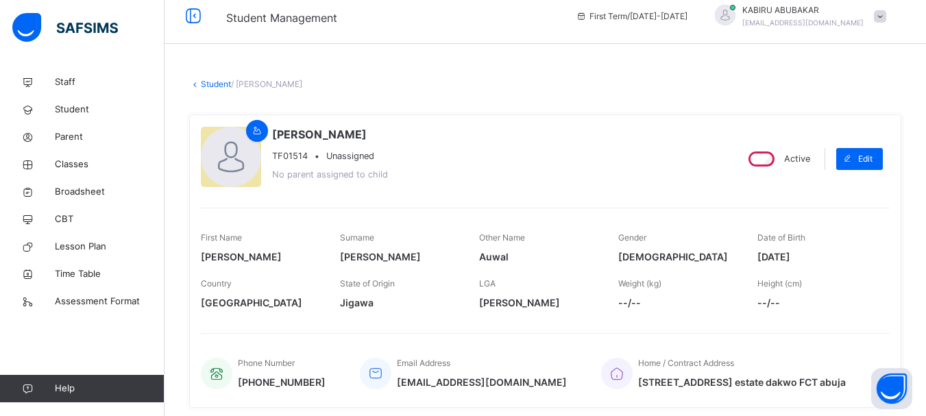
scroll to position [10, 0]
click at [73, 109] on span "Student" at bounding box center [110, 110] width 110 height 14
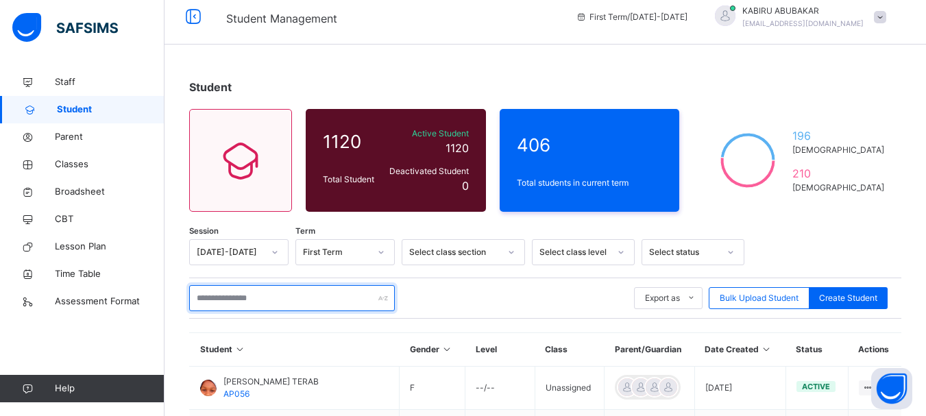
click at [238, 298] on input "text" at bounding box center [292, 298] width 206 height 26
type input "*"
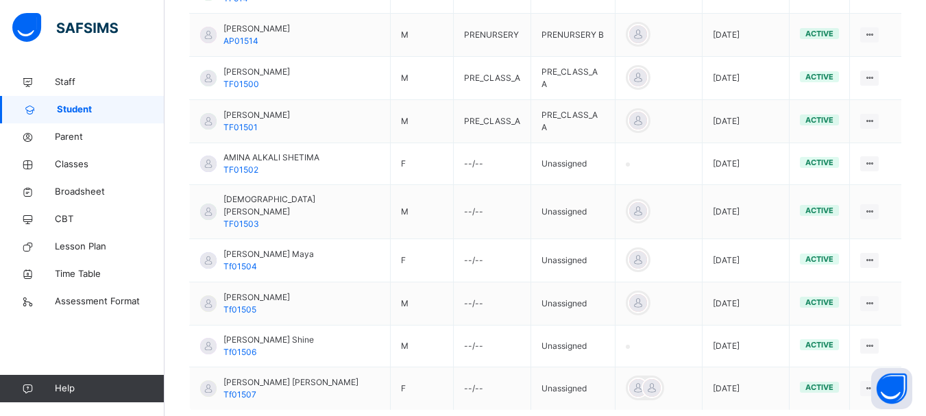
scroll to position [471, 0]
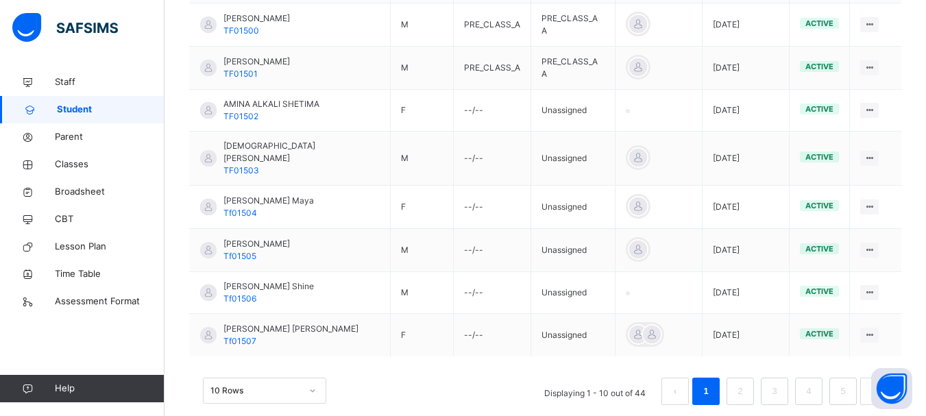
type input "*******"
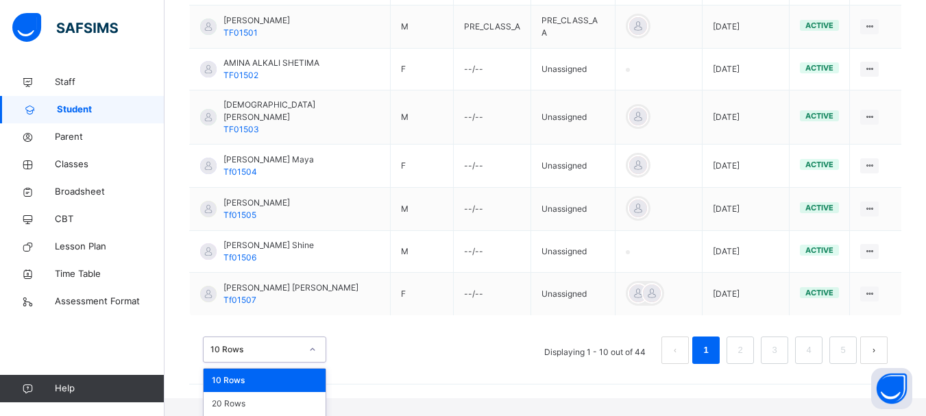
click at [311, 363] on div "option 10 Rows focused, 1 of 3. 3 results available. Use Up and Down to choose …" at bounding box center [264, 350] width 123 height 26
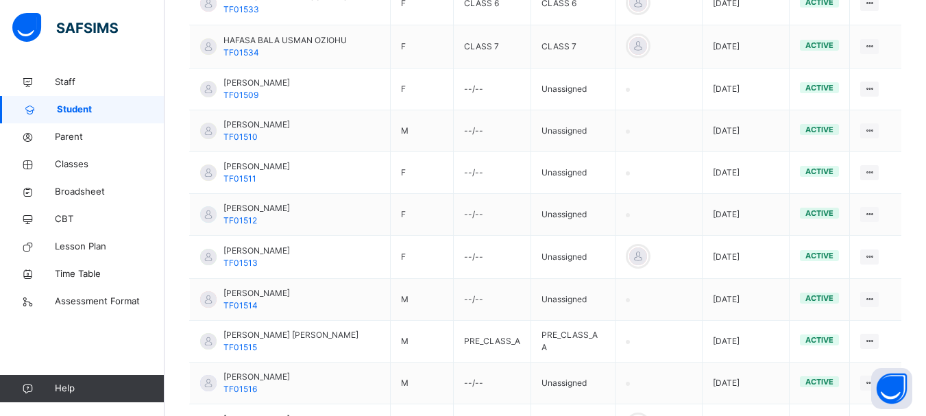
scroll to position [1534, 0]
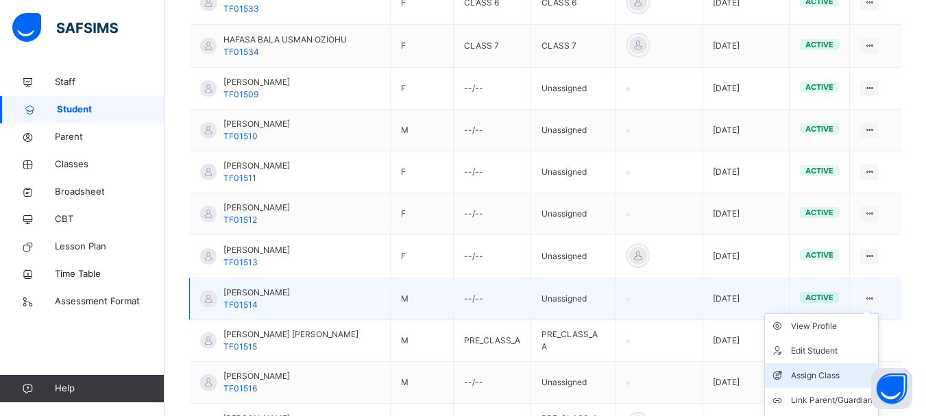
click at [841, 369] on div "Assign Class" at bounding box center [832, 376] width 82 height 14
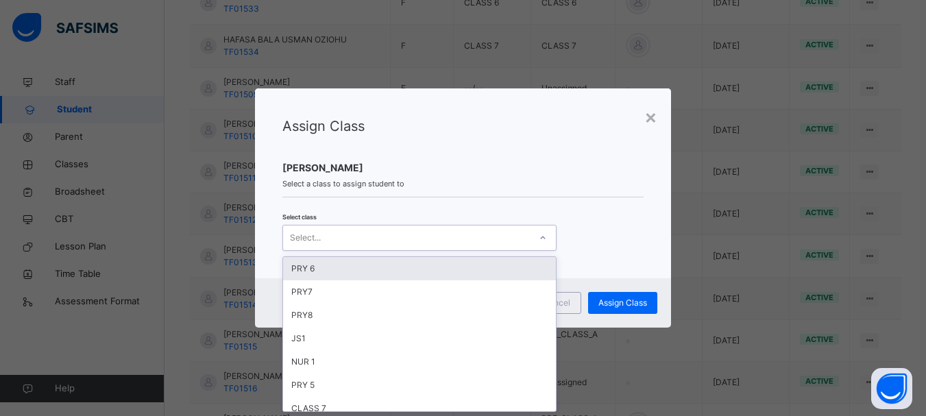
scroll to position [0, 0]
click at [539, 239] on icon at bounding box center [543, 238] width 8 height 14
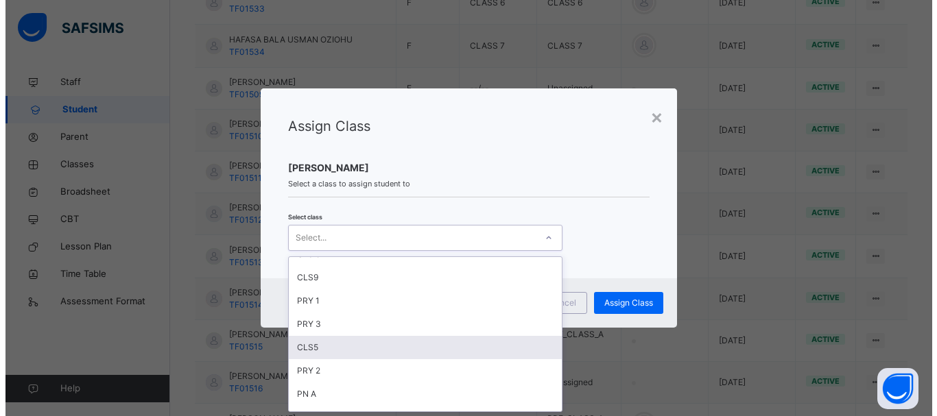
scroll to position [429, 0]
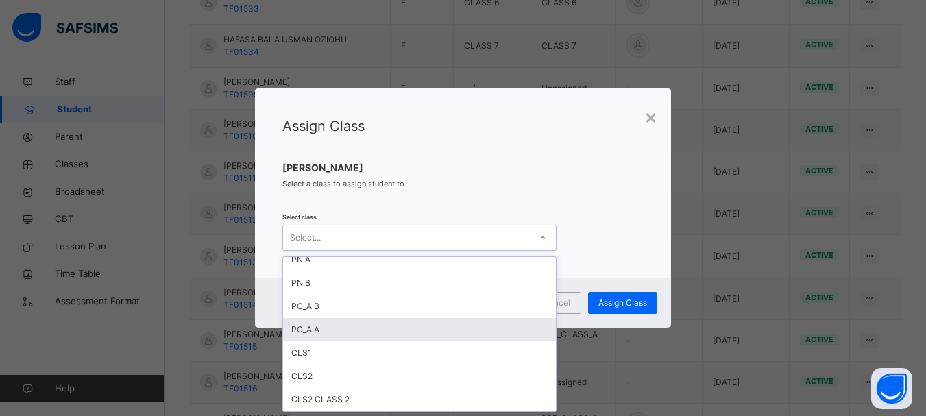
click at [391, 324] on div "PC_A A" at bounding box center [419, 329] width 273 height 23
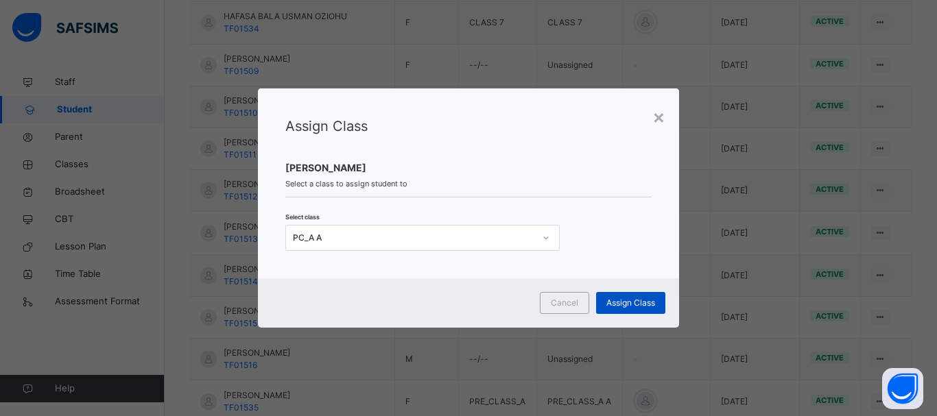
click at [638, 302] on span "Assign Class" at bounding box center [630, 303] width 49 height 12
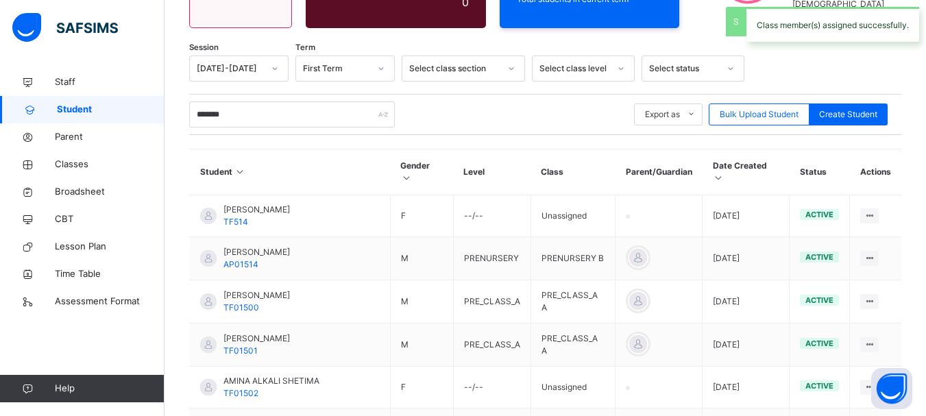
scroll to position [1534, 0]
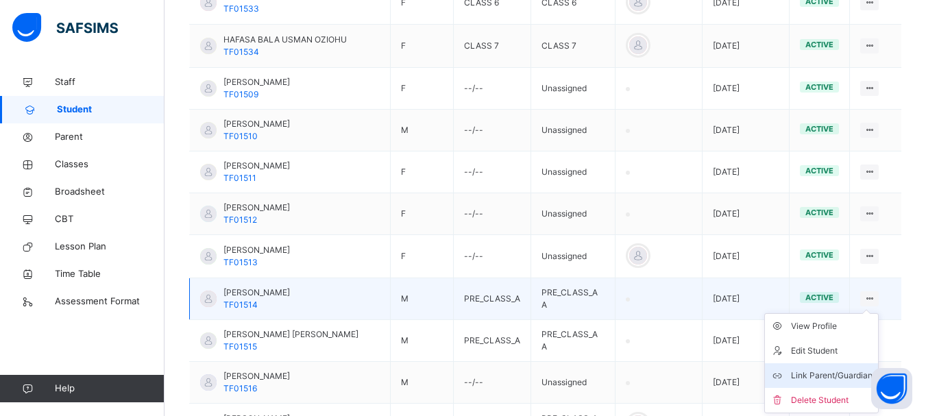
click at [850, 369] on div "Link Parent/Guardian" at bounding box center [832, 376] width 82 height 14
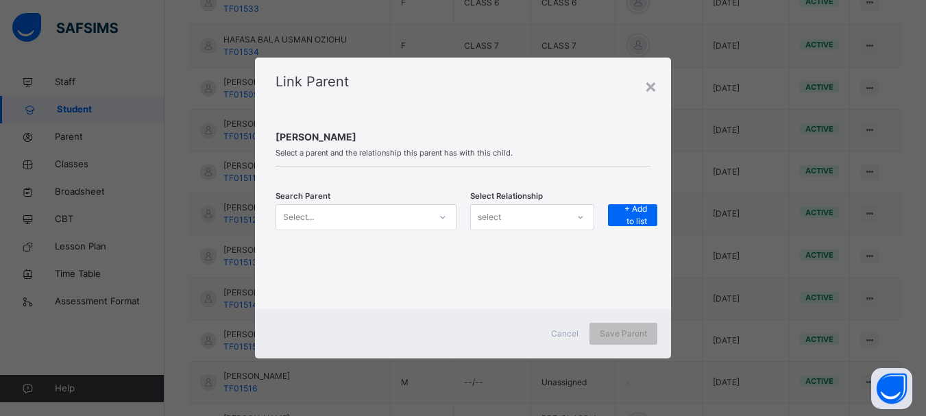
click at [442, 217] on icon at bounding box center [443, 218] width 8 height 14
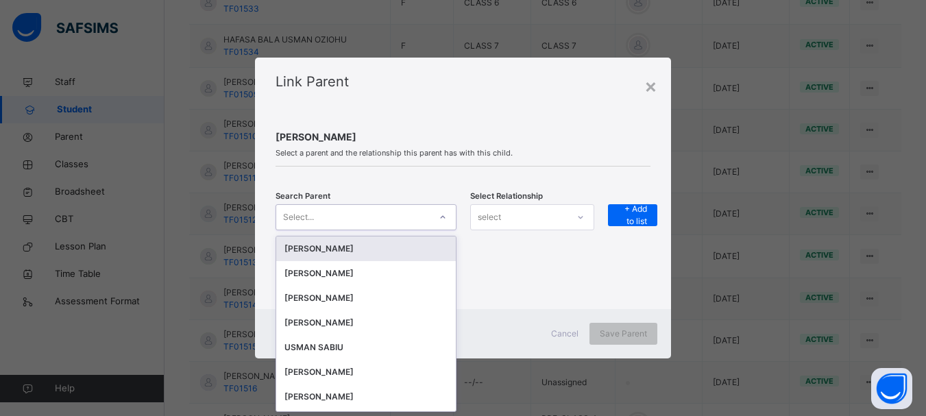
scroll to position [0, 0]
type input "*"
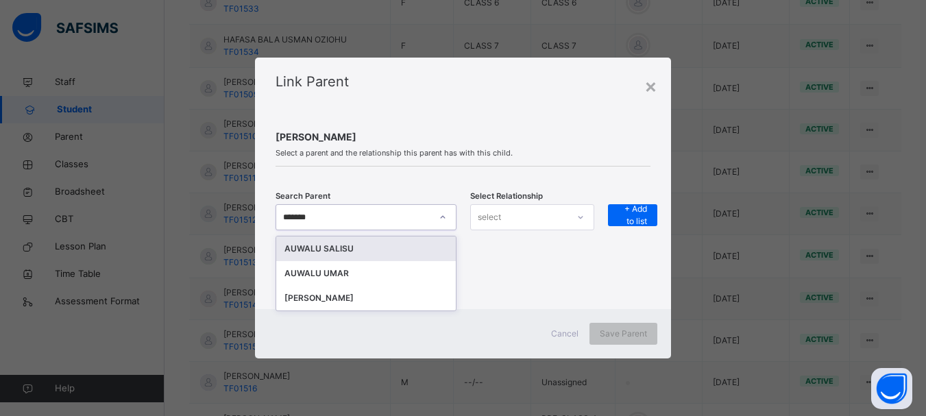
type input "******"
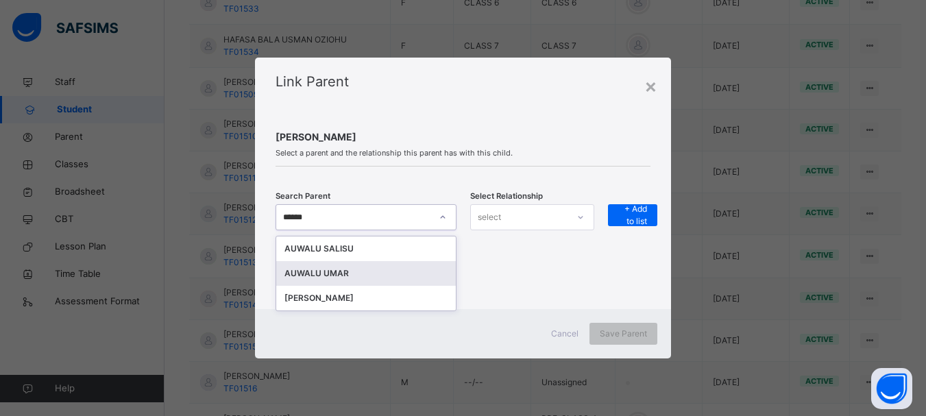
click at [388, 272] on div "AUWALU UMAR" at bounding box center [366, 274] width 163 height 14
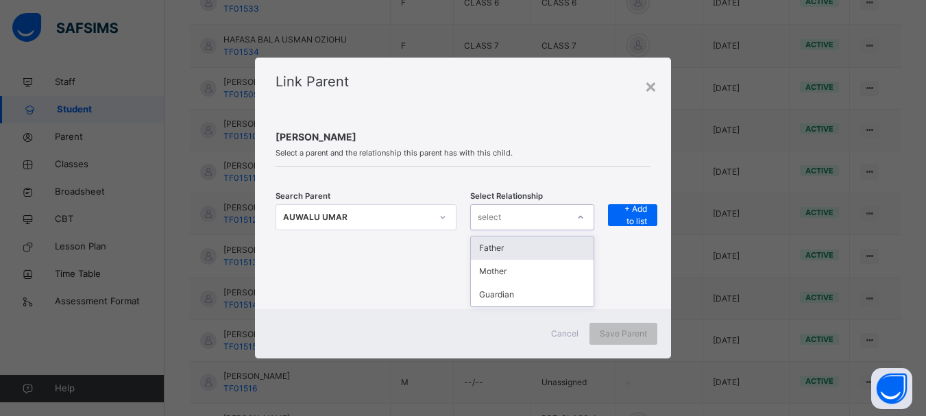
click at [582, 215] on icon at bounding box center [581, 218] width 8 height 14
click at [540, 246] on div "Father" at bounding box center [532, 248] width 123 height 23
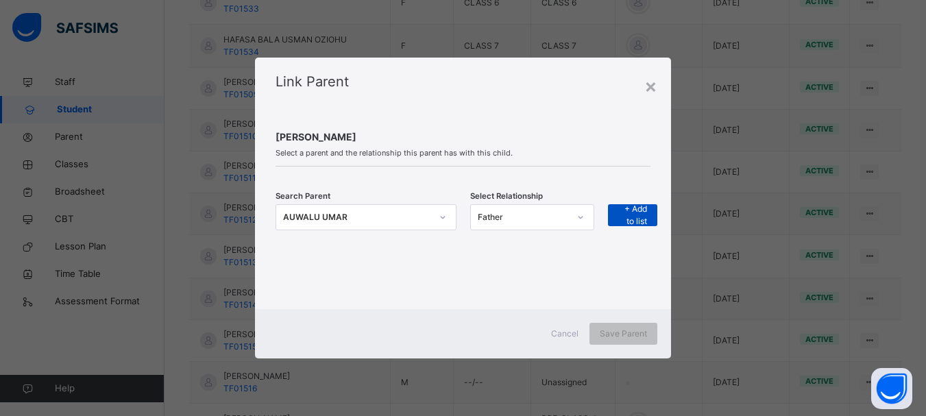
click at [632, 211] on span "+ Add to list" at bounding box center [633, 215] width 29 height 25
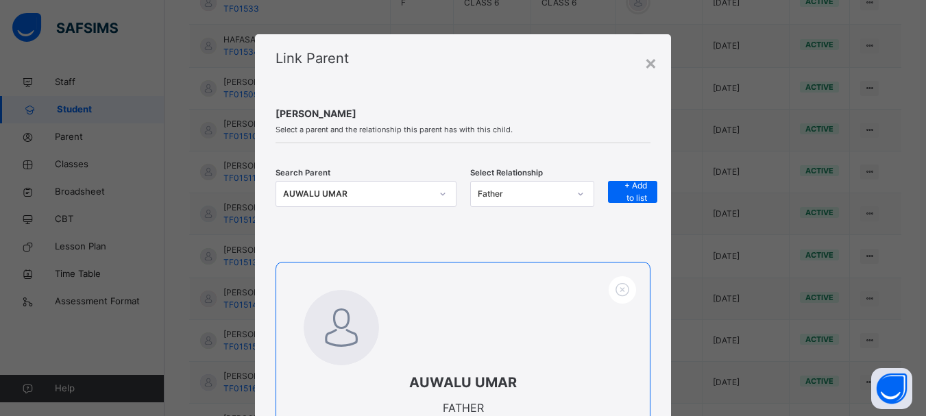
scroll to position [169, 0]
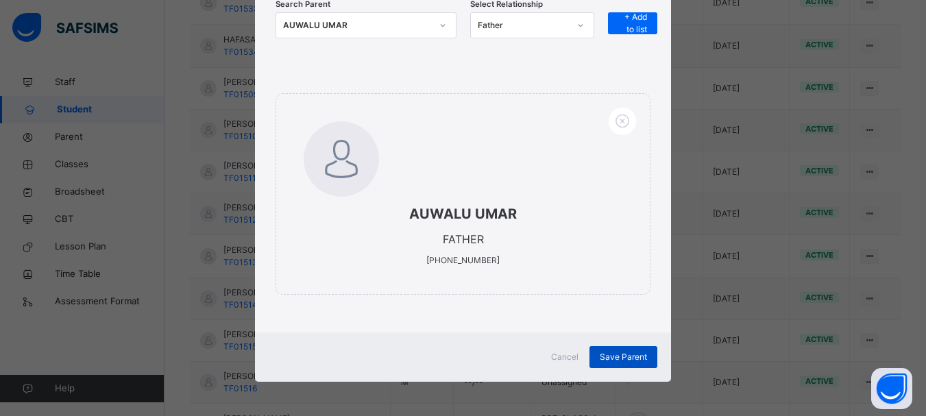
click at [620, 353] on span "Save Parent" at bounding box center [623, 357] width 47 height 12
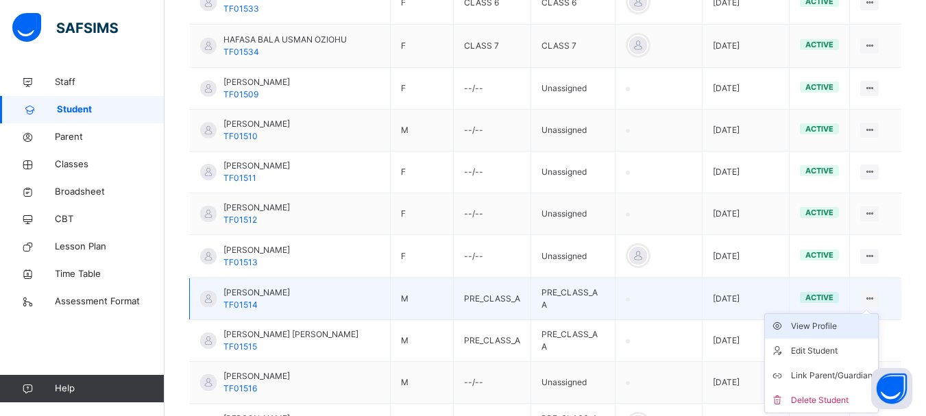
click at [832, 320] on div "View Profile" at bounding box center [832, 327] width 82 height 14
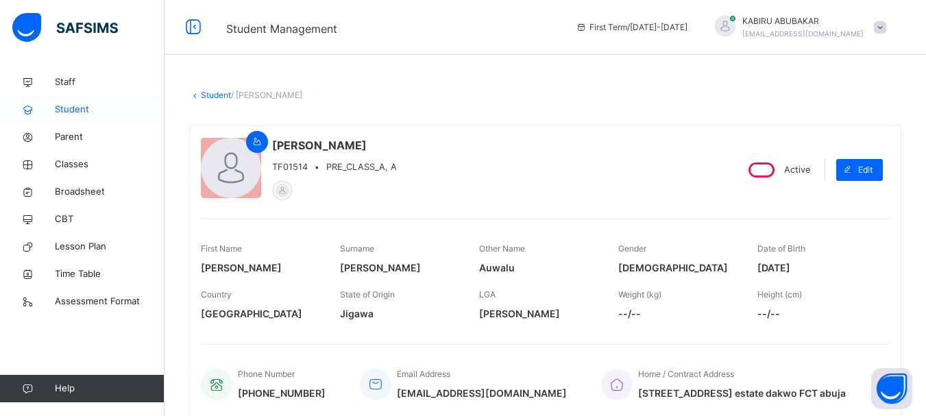
click at [64, 106] on span "Student" at bounding box center [110, 110] width 110 height 14
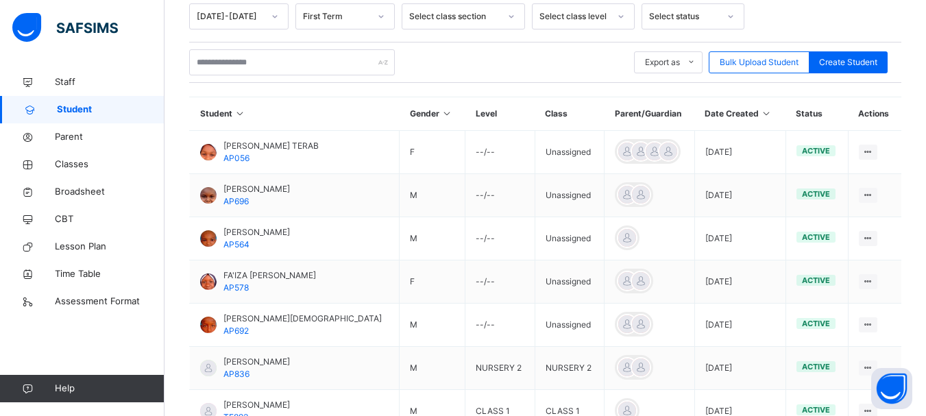
scroll to position [249, 0]
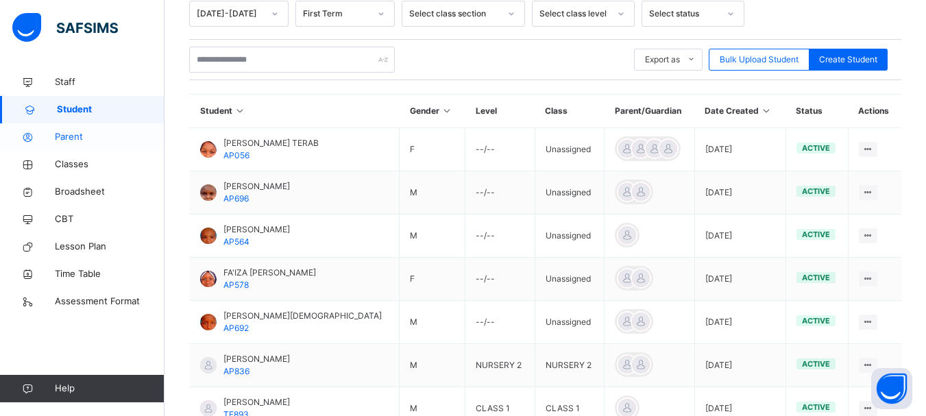
click at [68, 135] on span "Parent" at bounding box center [110, 137] width 110 height 14
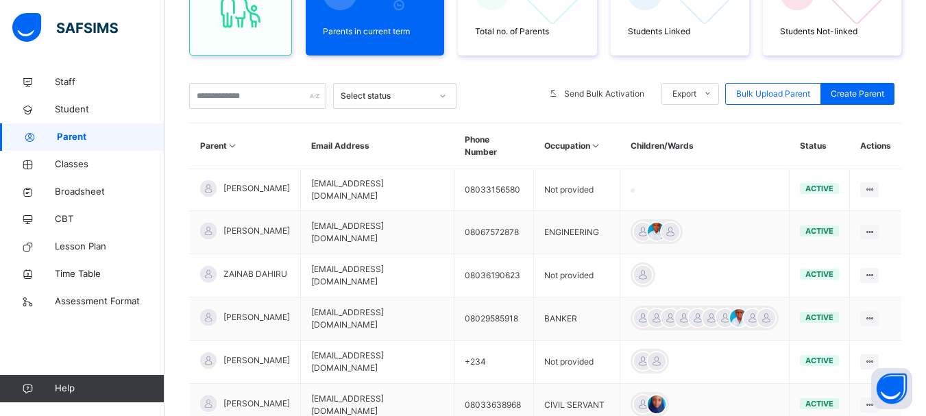
scroll to position [249, 0]
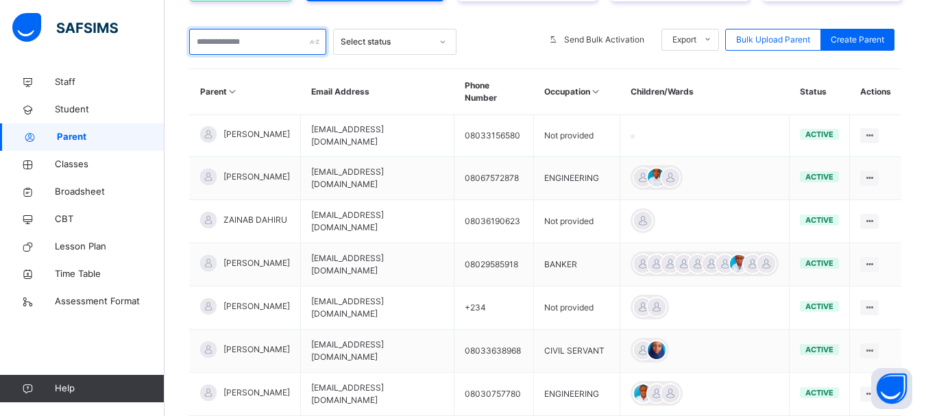
click at [272, 43] on input "text" at bounding box center [257, 42] width 137 height 26
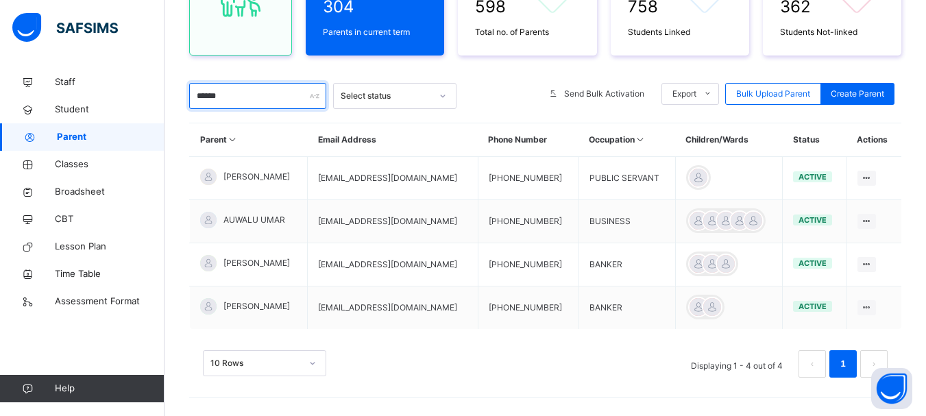
scroll to position [204, 0]
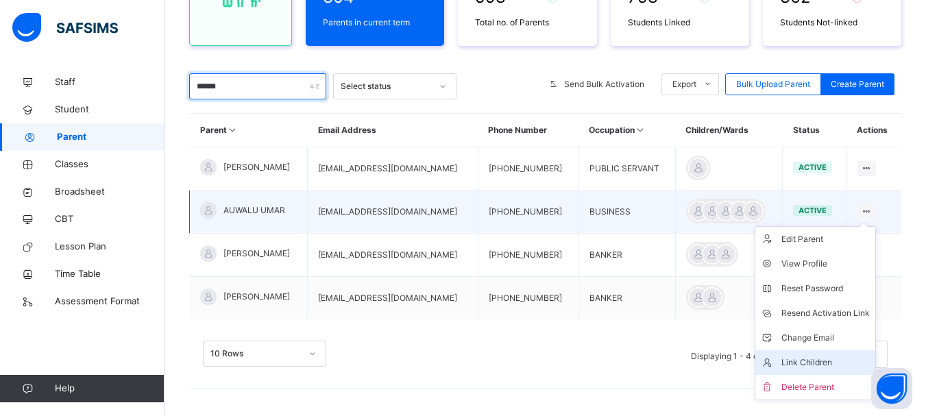
type input "******"
click at [833, 361] on div "Link Children" at bounding box center [826, 363] width 88 height 14
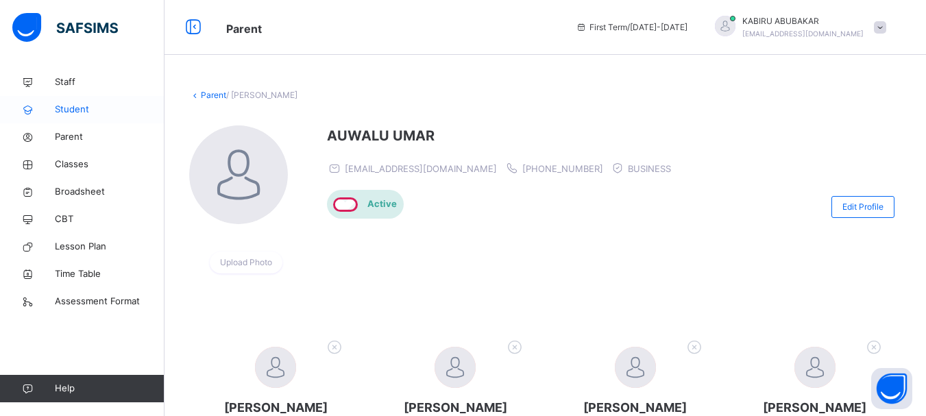
click at [81, 112] on span "Student" at bounding box center [110, 110] width 110 height 14
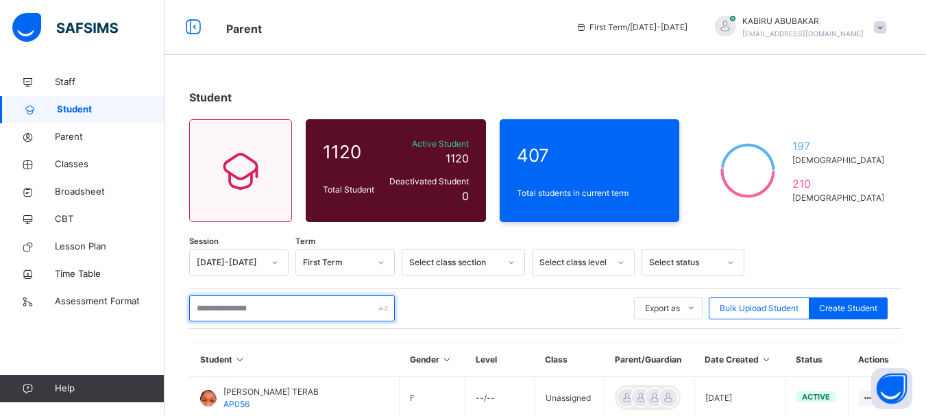
click at [217, 309] on input "text" at bounding box center [292, 309] width 206 height 26
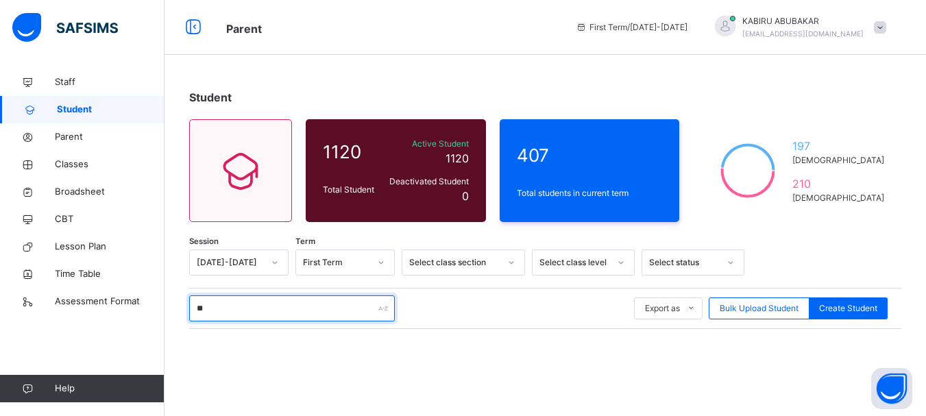
type input "*"
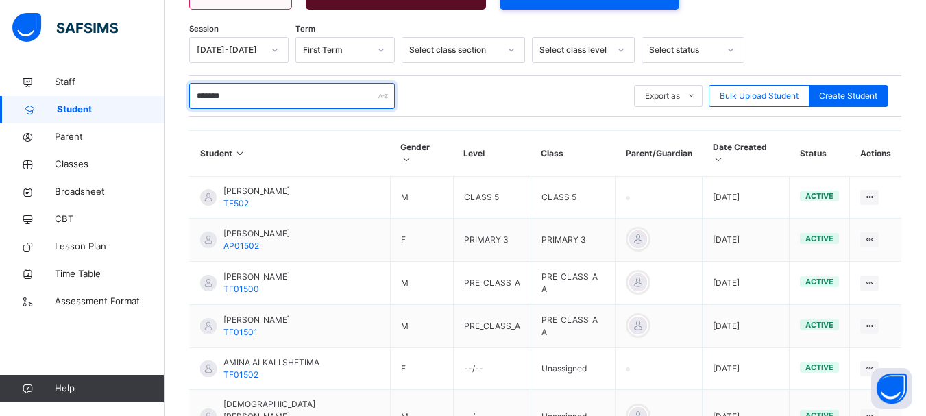
scroll to position [318, 0]
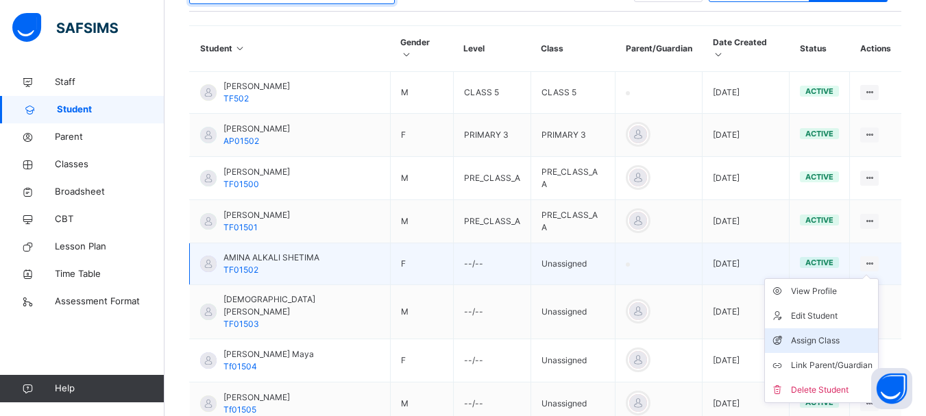
type input "*******"
click at [830, 334] on div "Assign Class" at bounding box center [832, 341] width 82 height 14
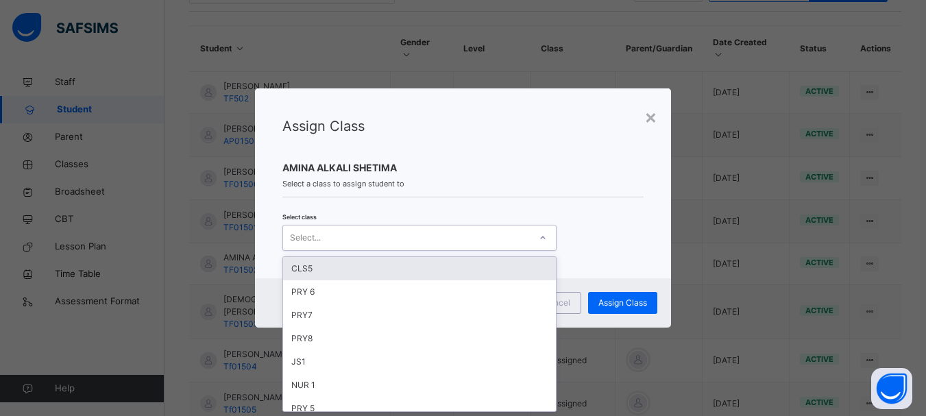
scroll to position [0, 0]
click at [539, 239] on icon at bounding box center [543, 238] width 8 height 14
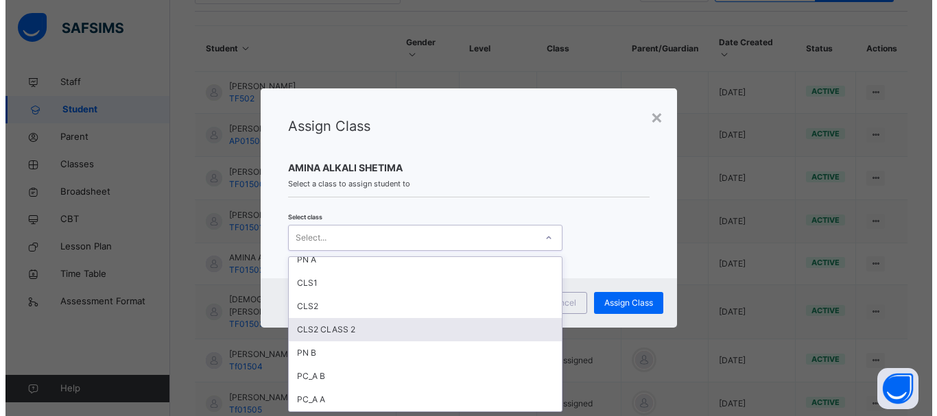
scroll to position [428, 0]
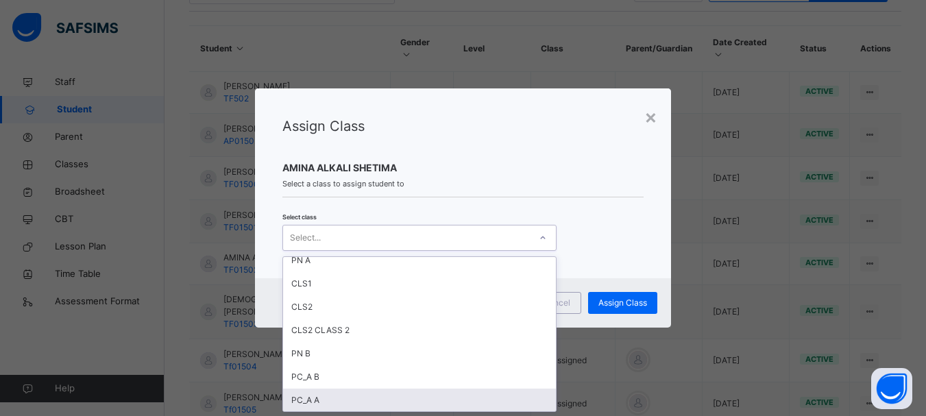
click at [408, 398] on div "PC_A A" at bounding box center [419, 400] width 273 height 23
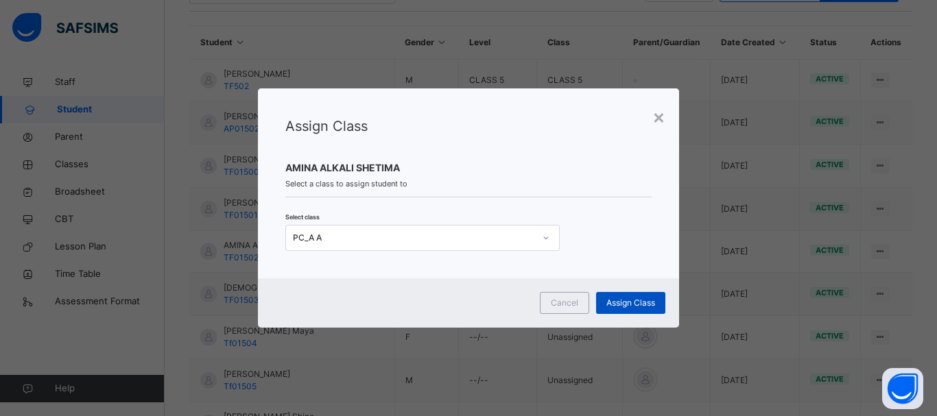
click at [618, 301] on span "Assign Class" at bounding box center [630, 303] width 49 height 12
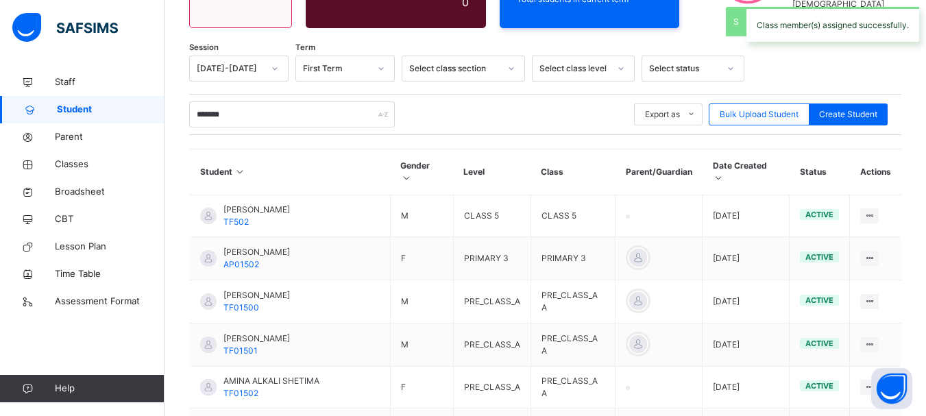
scroll to position [318, 0]
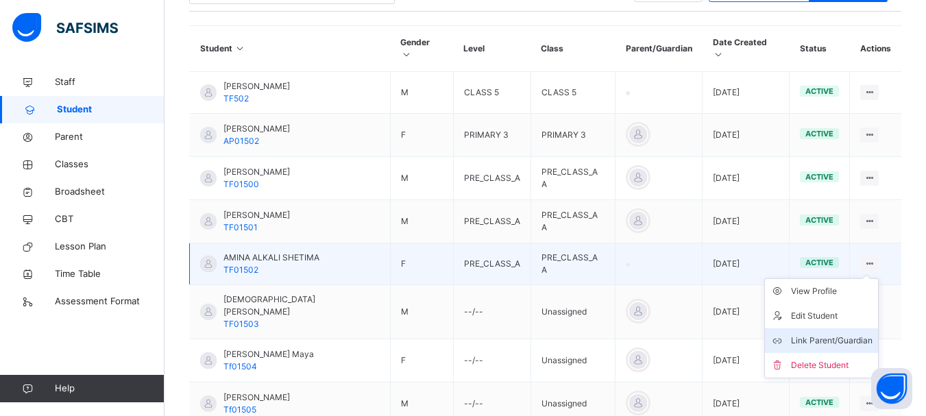
click at [831, 334] on div "Link Parent/Guardian" at bounding box center [832, 341] width 82 height 14
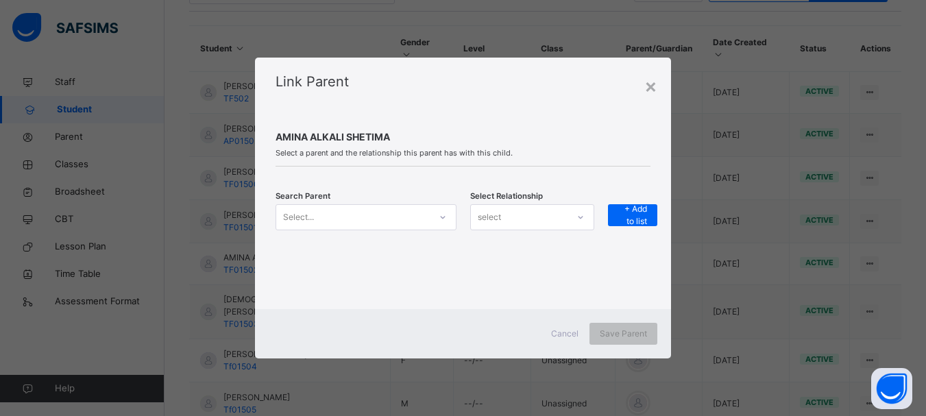
click at [442, 219] on icon at bounding box center [443, 218] width 8 height 14
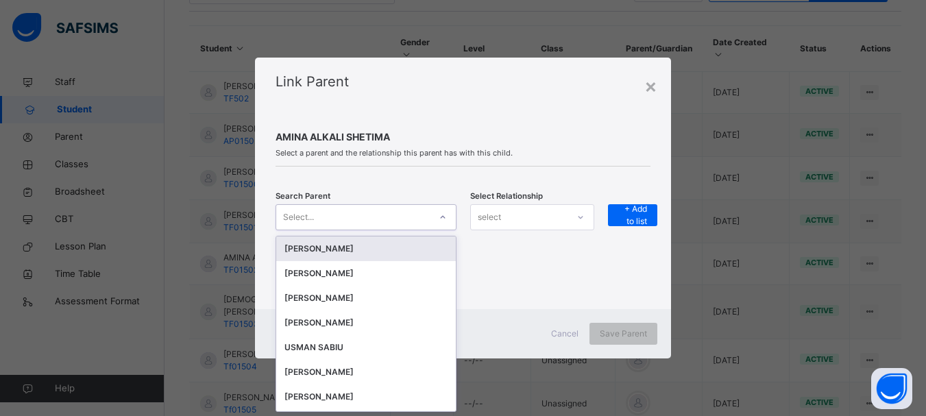
scroll to position [0, 0]
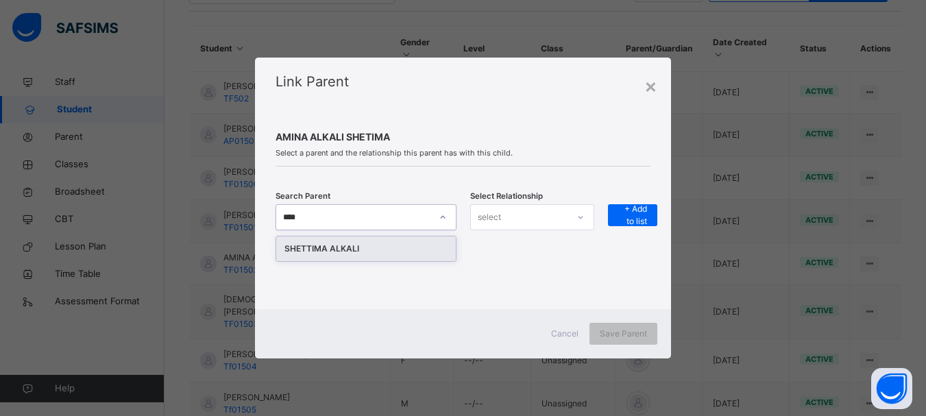
type input "*****"
click at [418, 255] on div "SHETTIMA ALKALI" at bounding box center [366, 249] width 163 height 14
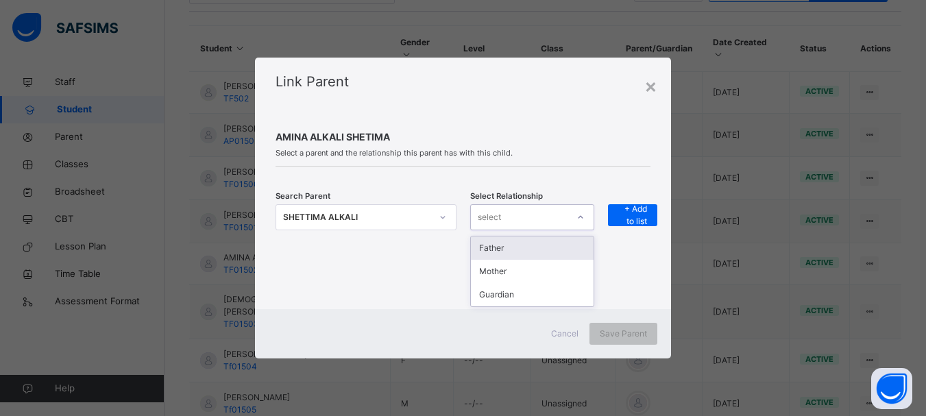
click at [544, 221] on div "select" at bounding box center [519, 216] width 97 height 21
click at [530, 250] on div "Father" at bounding box center [532, 248] width 123 height 23
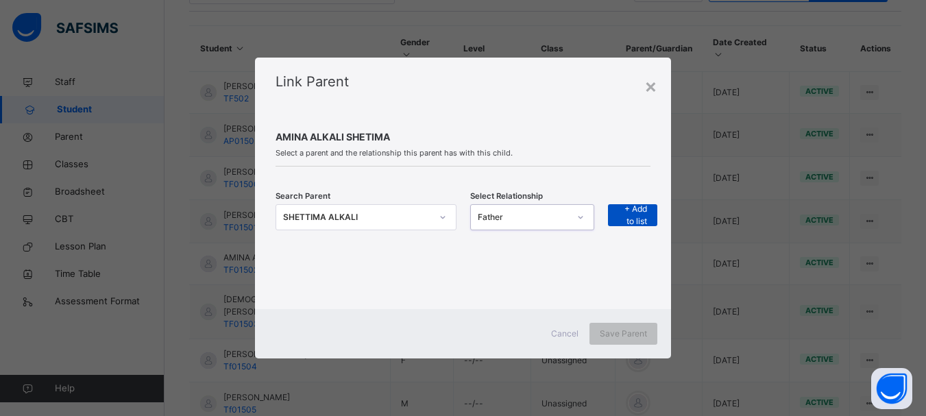
click at [634, 215] on span "+ Add to list" at bounding box center [633, 215] width 29 height 25
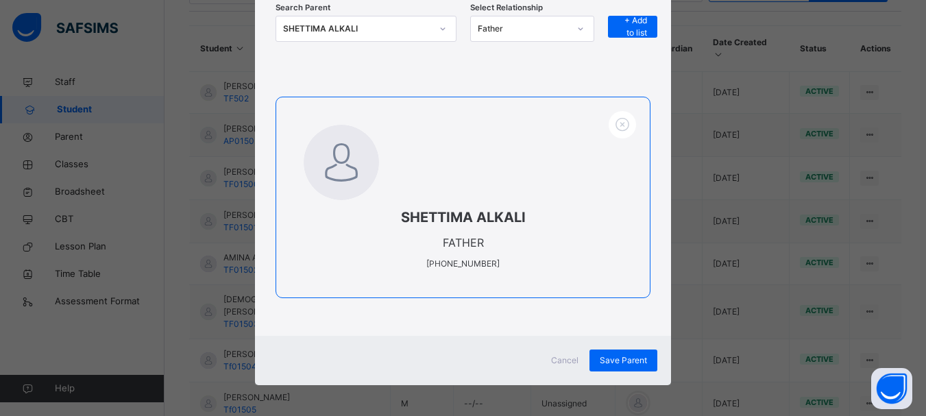
scroll to position [169, 0]
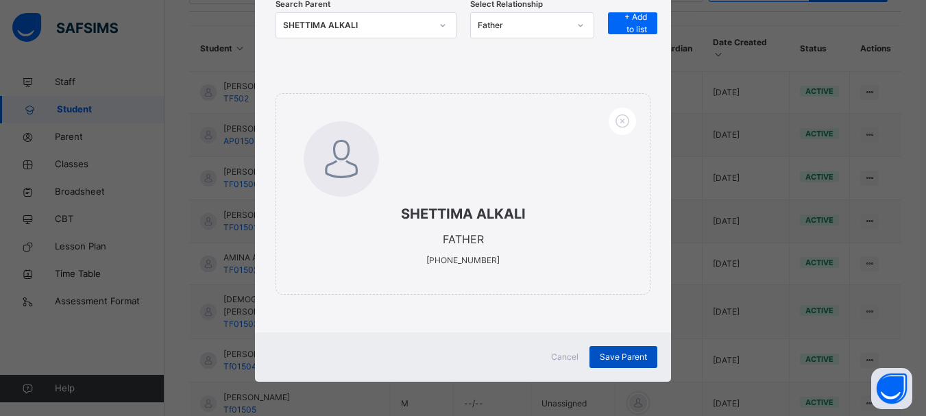
click at [619, 356] on span "Save Parent" at bounding box center [623, 357] width 47 height 12
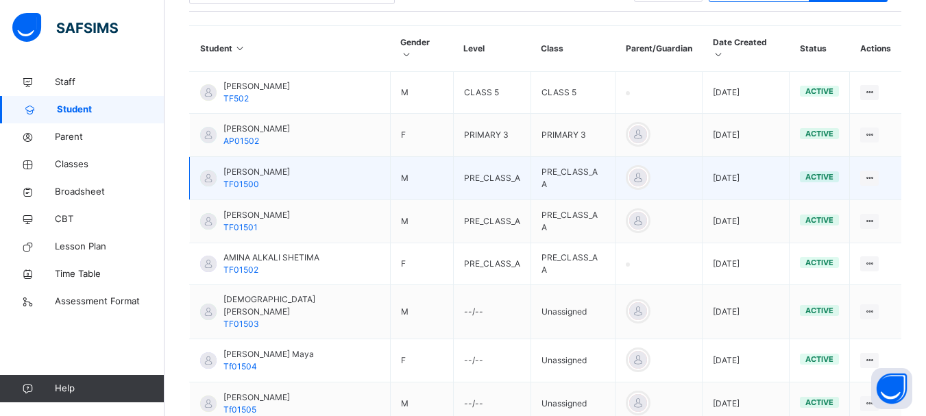
scroll to position [0, 0]
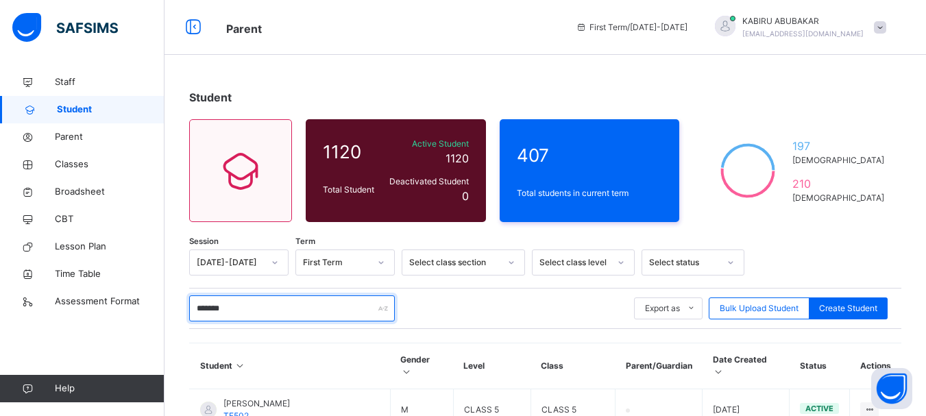
click at [250, 309] on input "*******" at bounding box center [292, 309] width 206 height 26
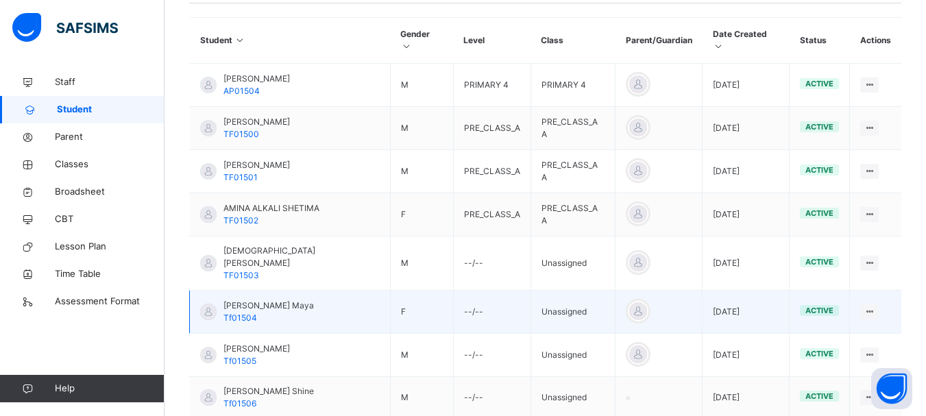
scroll to position [327, 0]
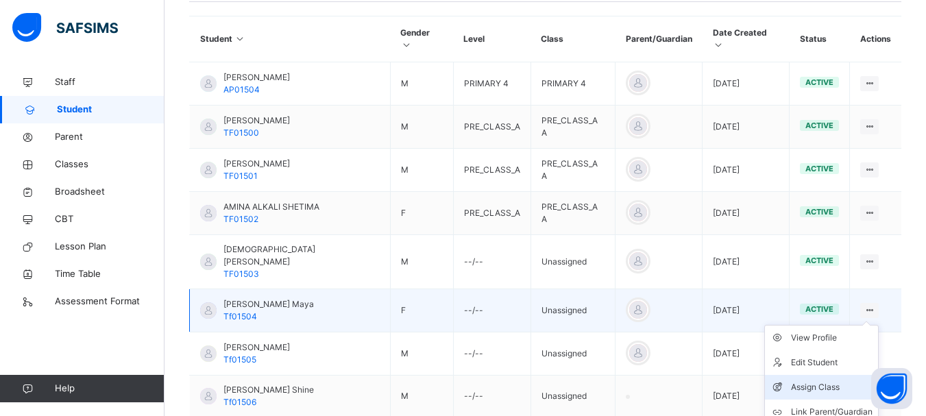
click at [834, 381] on div "Assign Class" at bounding box center [832, 388] width 82 height 14
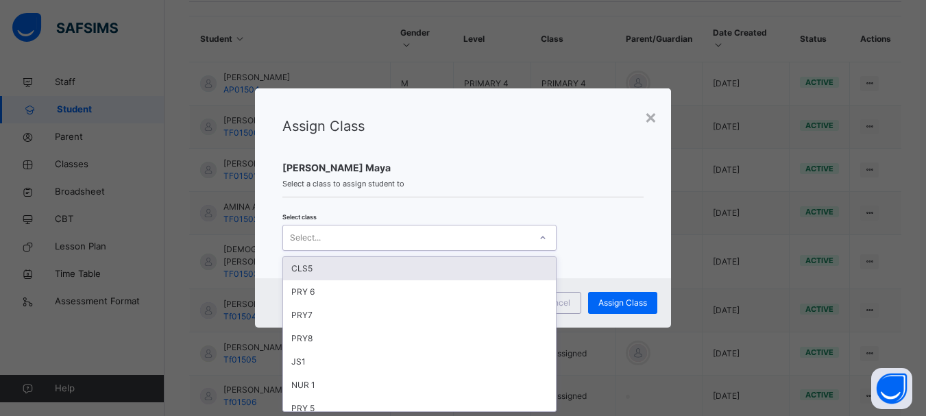
scroll to position [0, 0]
click at [541, 238] on icon at bounding box center [543, 238] width 8 height 14
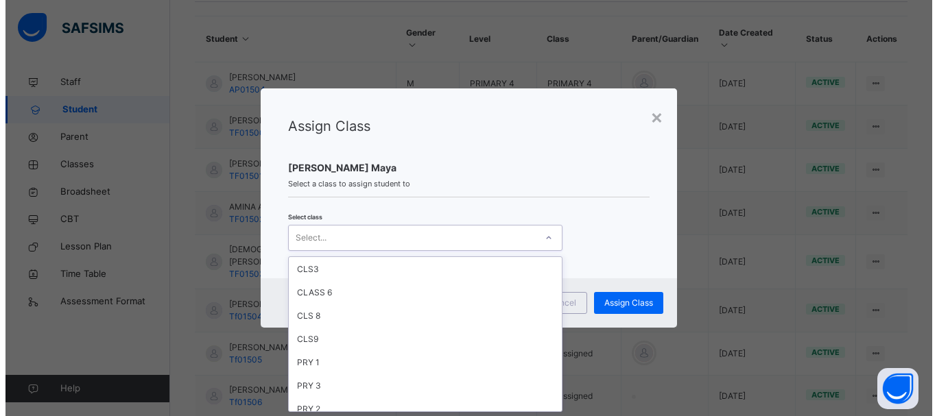
scroll to position [429, 0]
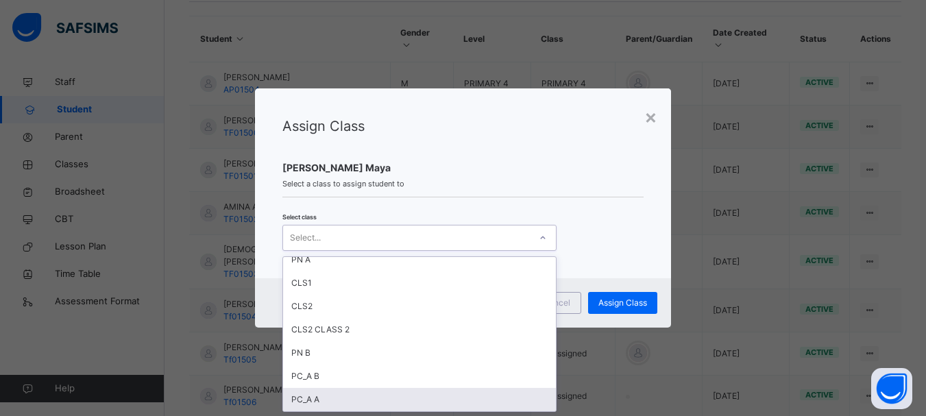
click at [361, 400] on div "PC_A A" at bounding box center [419, 399] width 273 height 23
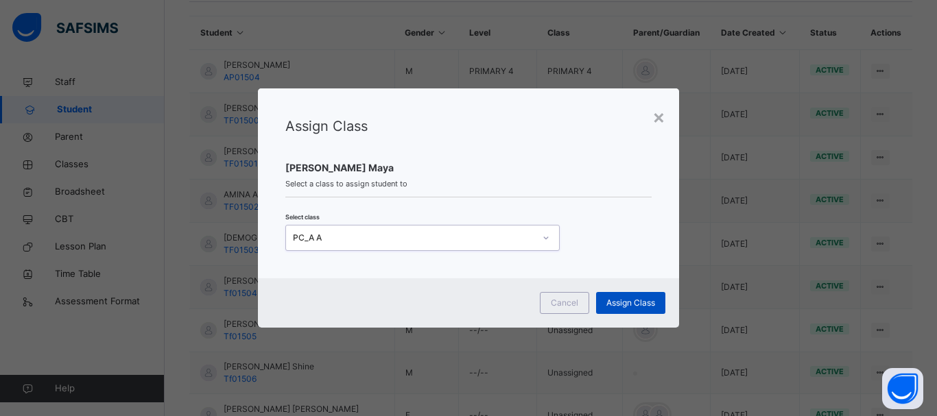
click at [622, 302] on span "Assign Class" at bounding box center [630, 303] width 49 height 12
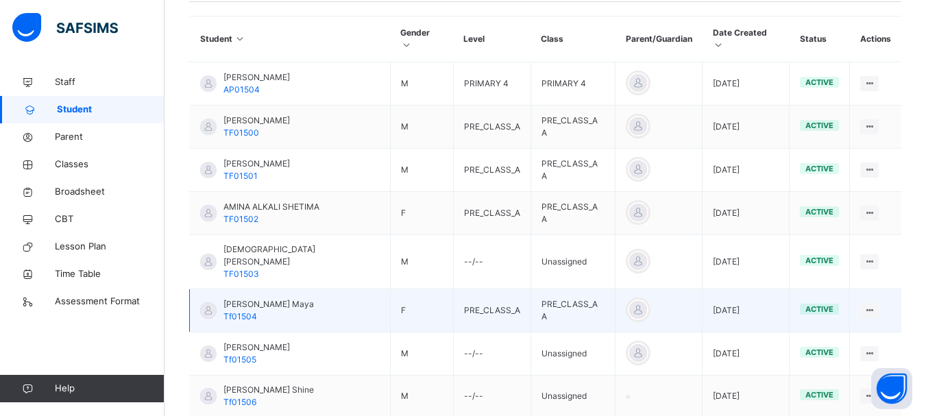
scroll to position [0, 0]
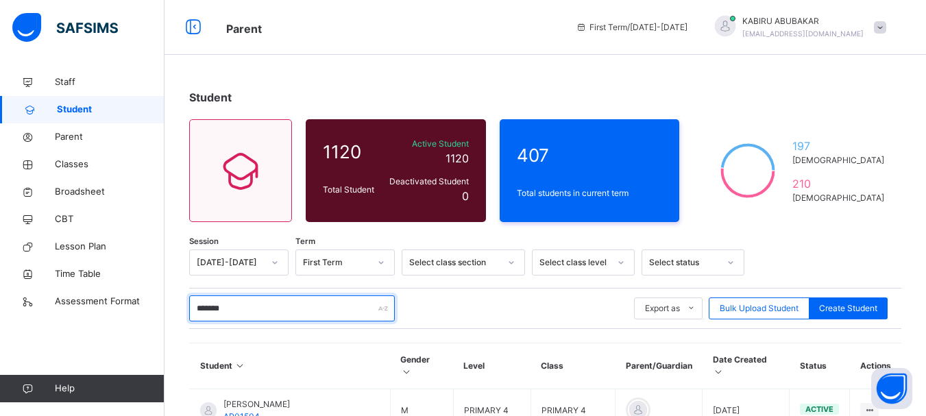
click at [261, 307] on input "*******" at bounding box center [292, 309] width 206 height 26
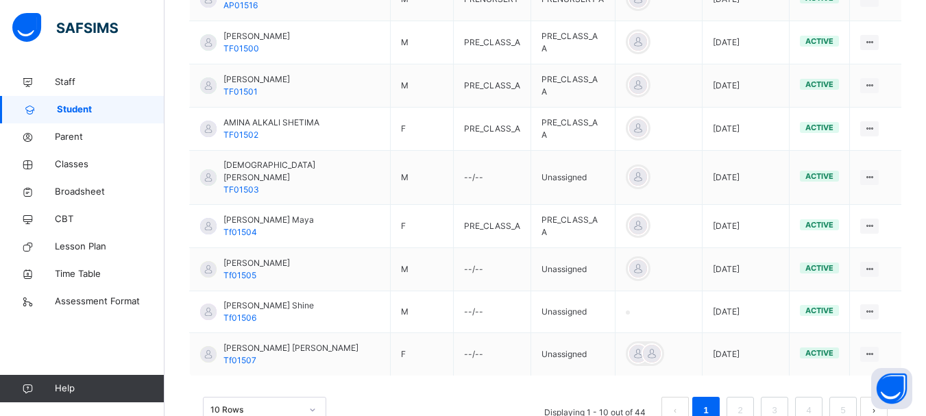
scroll to position [472, 0]
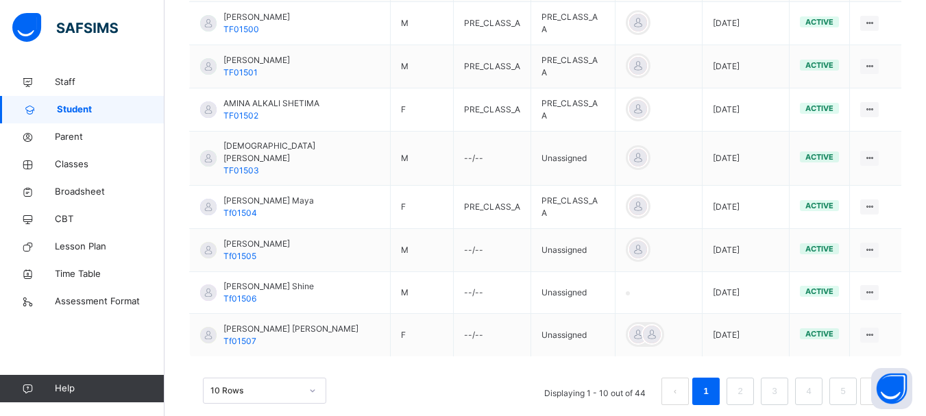
type input "*******"
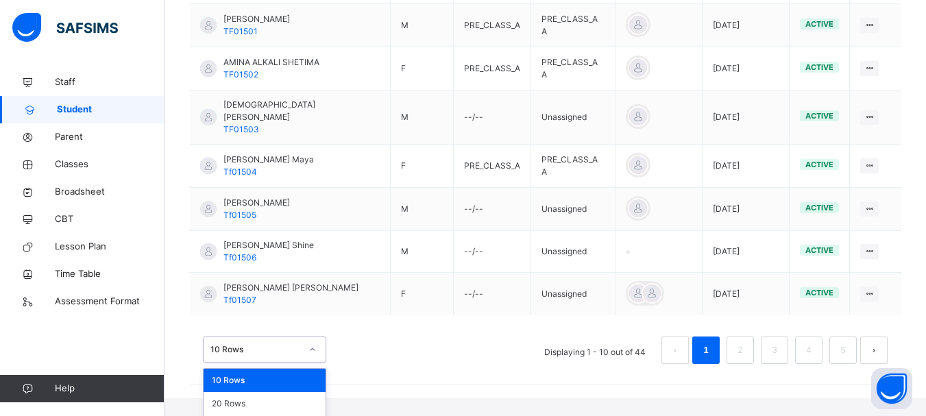
click at [313, 363] on div "option 10 Rows focused, 1 of 3. 3 results available. Use Up and Down to choose …" at bounding box center [264, 350] width 123 height 26
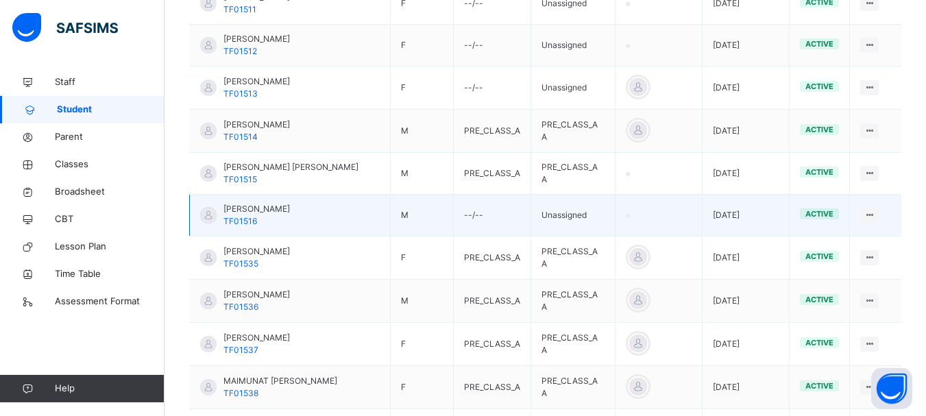
scroll to position [1705, 0]
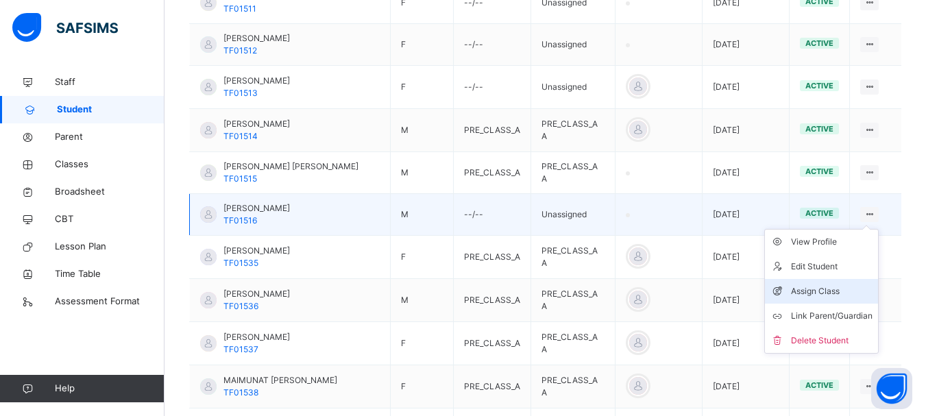
click at [840, 285] on div "Assign Class" at bounding box center [832, 292] width 82 height 14
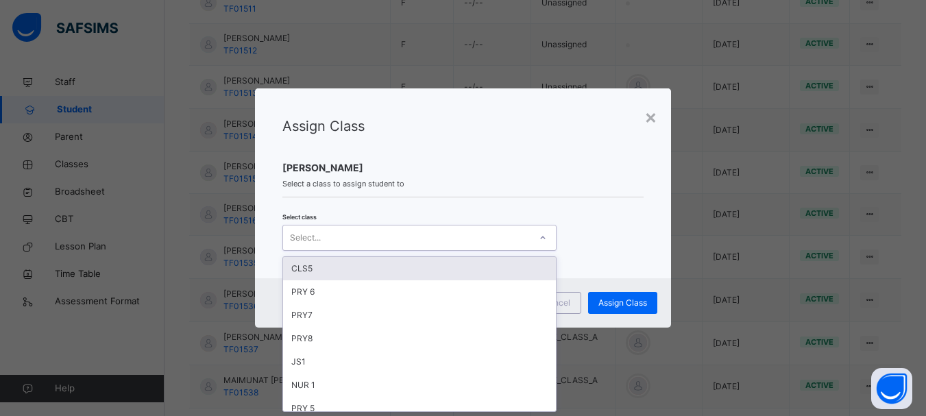
scroll to position [0, 0]
click at [541, 237] on icon at bounding box center [543, 238] width 8 height 14
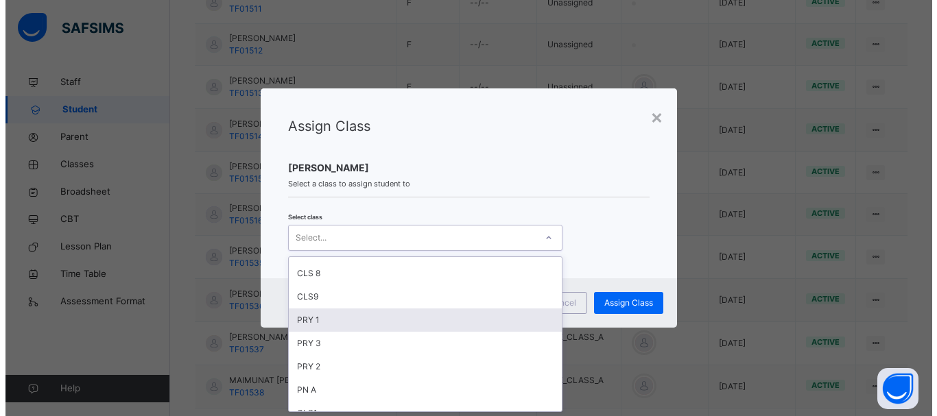
scroll to position [429, 0]
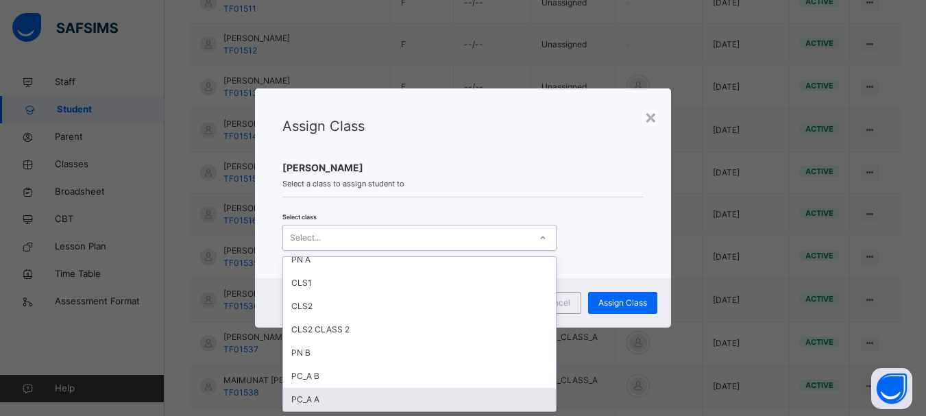
click at [366, 399] on div "PC_A A" at bounding box center [419, 399] width 273 height 23
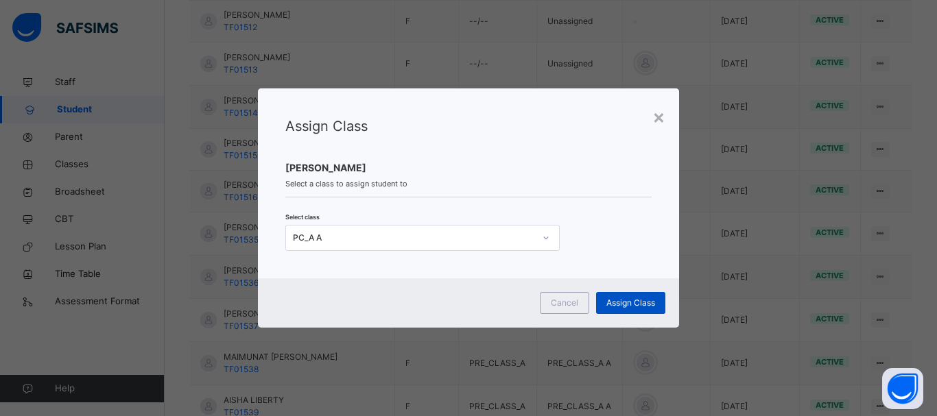
click at [622, 302] on span "Assign Class" at bounding box center [630, 303] width 49 height 12
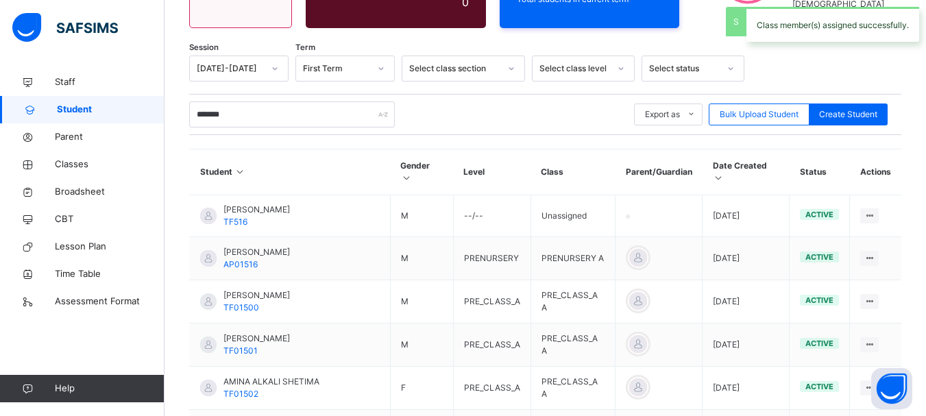
scroll to position [1705, 0]
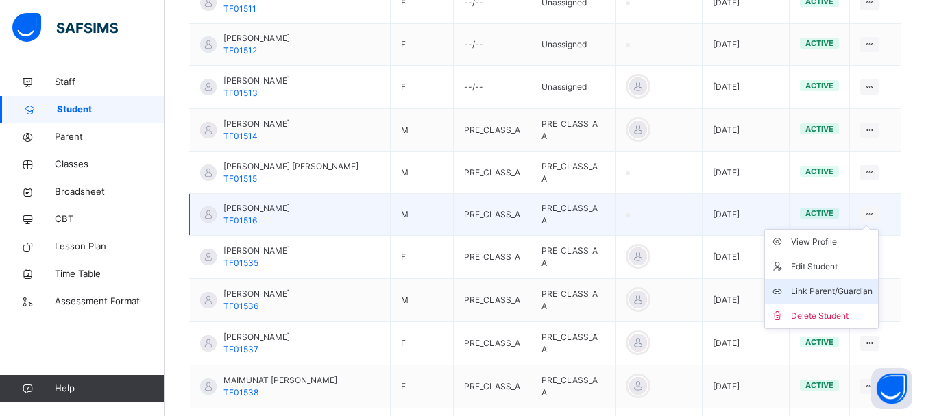
click at [841, 285] on div "Link Parent/Guardian" at bounding box center [832, 292] width 82 height 14
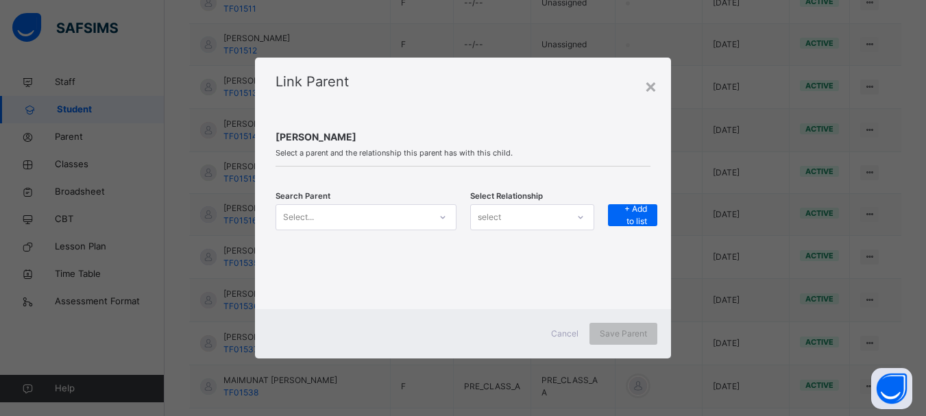
click at [384, 214] on div "Select..." at bounding box center [353, 216] width 154 height 21
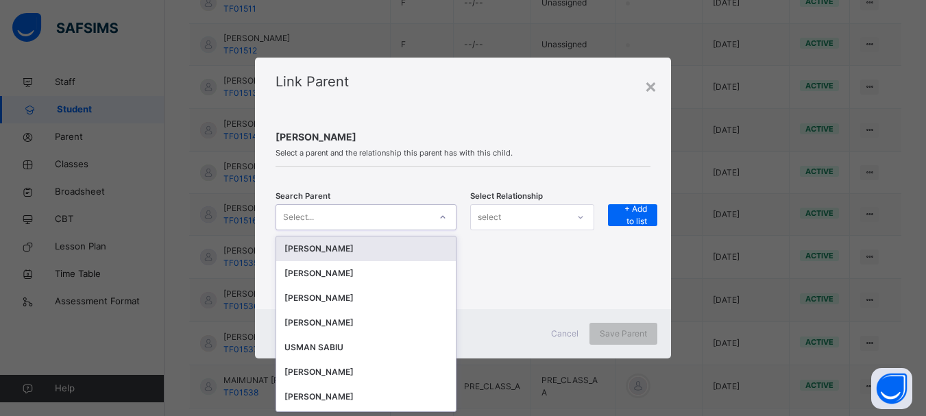
scroll to position [0, 0]
type input "****"
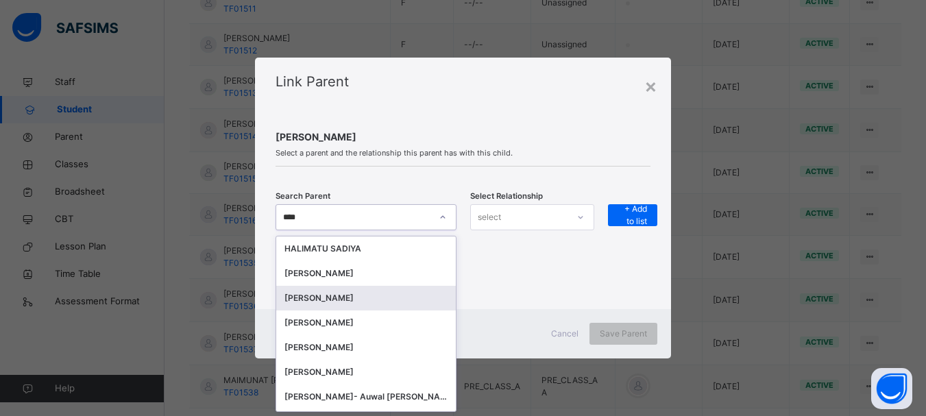
click at [350, 291] on div "[PERSON_NAME]" at bounding box center [366, 298] width 163 height 14
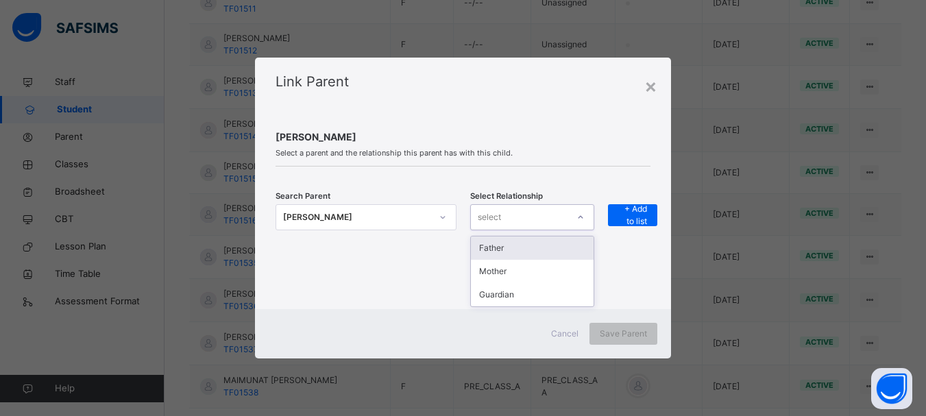
click at [580, 217] on icon at bounding box center [581, 218] width 8 height 14
click at [556, 253] on div "Father" at bounding box center [532, 248] width 123 height 23
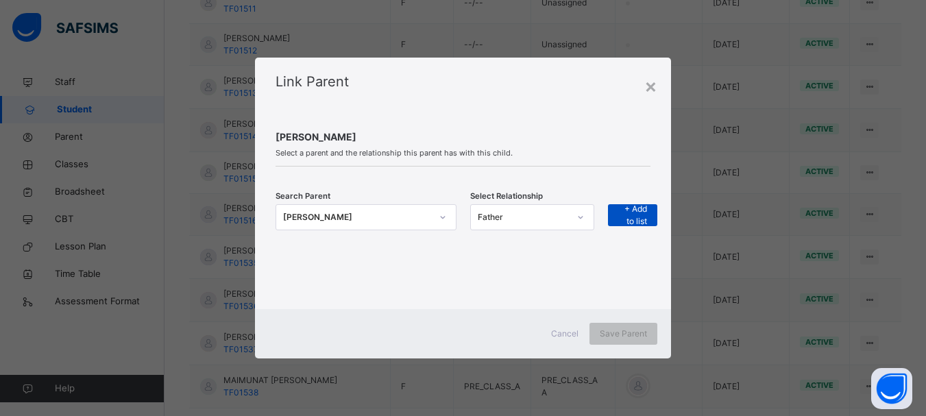
click at [641, 220] on span "+ Add to list" at bounding box center [633, 215] width 29 height 25
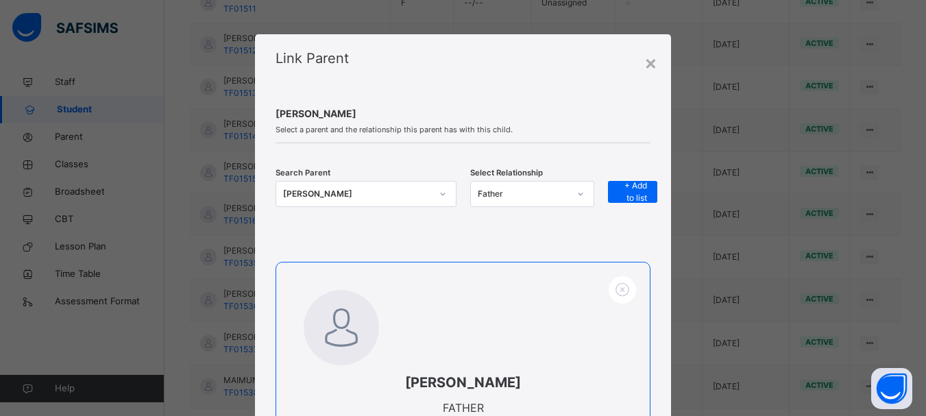
scroll to position [169, 0]
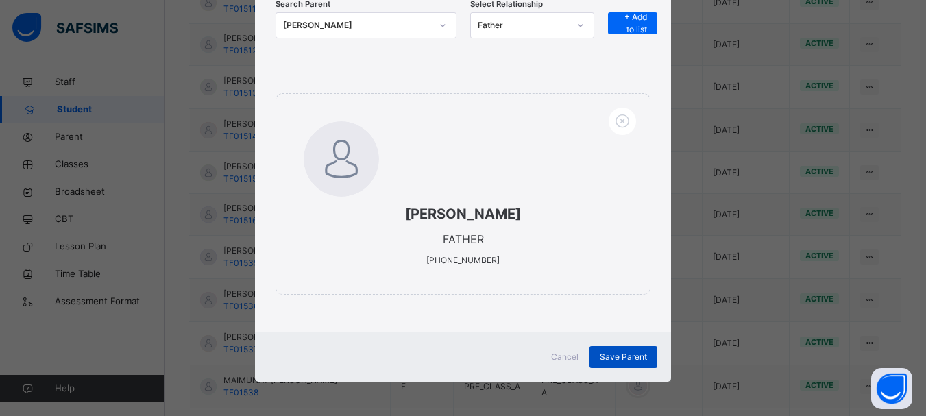
click at [609, 355] on span "Save Parent" at bounding box center [623, 357] width 47 height 12
